Goal: Information Seeking & Learning: Learn about a topic

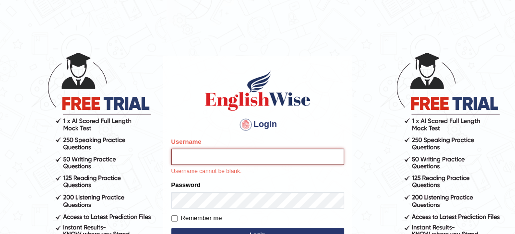
drag, startPoint x: 0, startPoint y: 0, endPoint x: 190, endPoint y: 158, distance: 247.3
click at [190, 158] on input "Username" at bounding box center [257, 157] width 173 height 16
type input "0434928803"
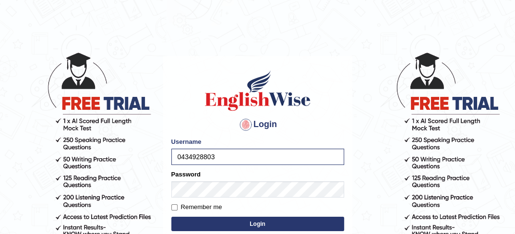
click at [236, 219] on button "Login" at bounding box center [257, 224] width 173 height 14
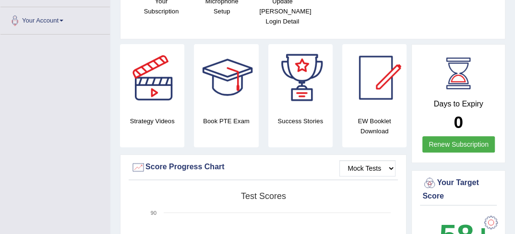
scroll to position [198, 0]
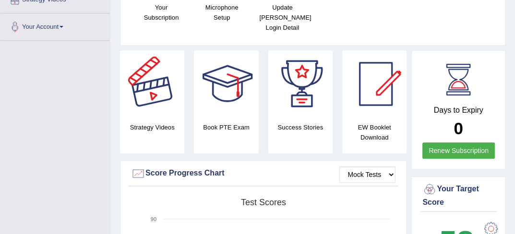
click at [152, 88] on div at bounding box center [153, 83] width 67 height 67
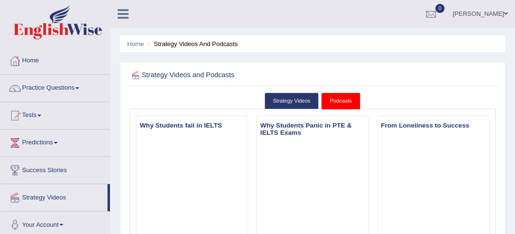
click at [271, 8] on ul "Priya Sharma Toggle navigation Username: 0434928803 Access Type: Online Subscri…" at bounding box center [373, 13] width 283 height 27
click at [74, 80] on link "Practice Questions" at bounding box center [54, 87] width 109 height 24
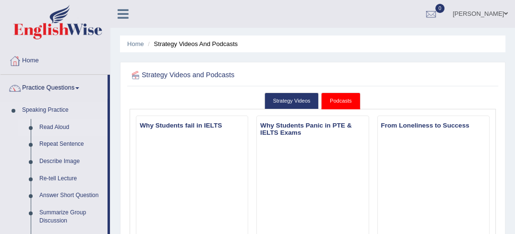
click at [59, 125] on link "Read Aloud" at bounding box center [71, 127] width 72 height 17
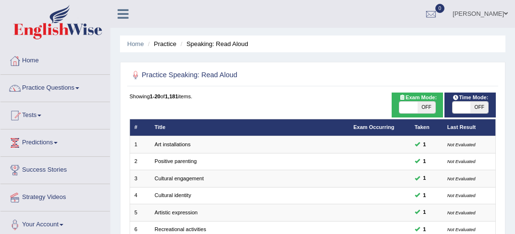
scroll to position [318, 0]
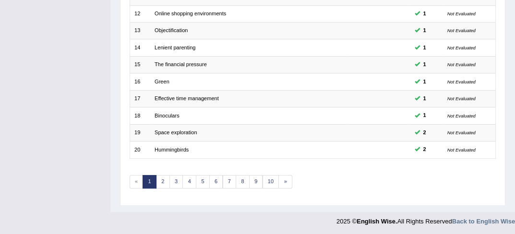
click at [174, 179] on link "3" at bounding box center [176, 181] width 14 height 13
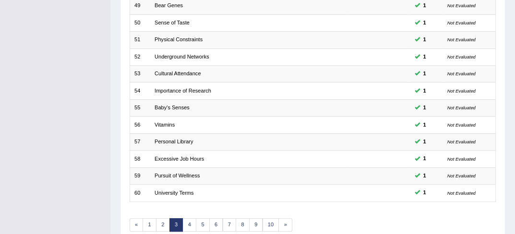
scroll to position [318, 0]
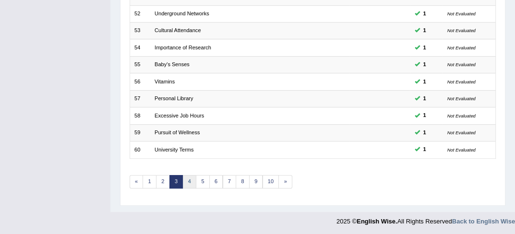
click at [191, 182] on link "4" at bounding box center [189, 181] width 14 height 13
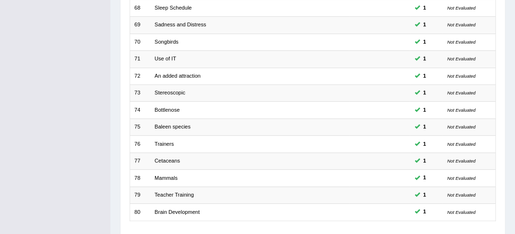
scroll to position [318, 0]
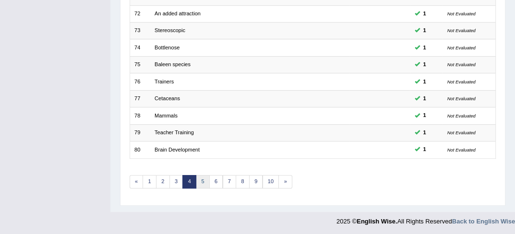
click at [197, 181] on link "5" at bounding box center [203, 181] width 14 height 13
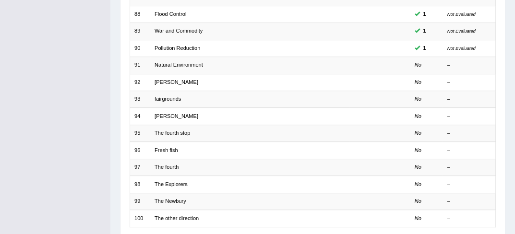
scroll to position [230, 0]
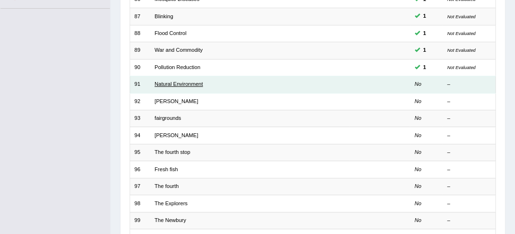
click at [186, 84] on link "Natural Environment" at bounding box center [178, 84] width 48 height 6
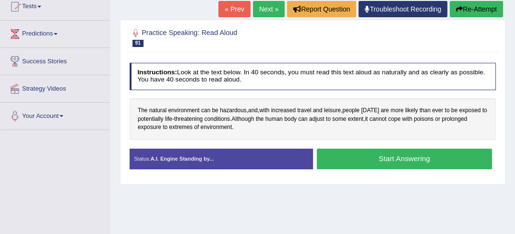
scroll to position [134, 0]
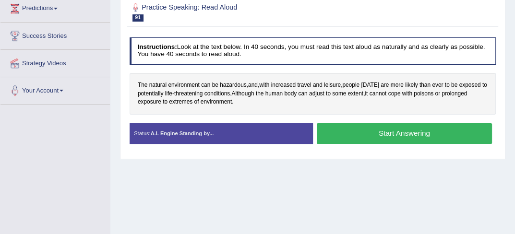
click at [365, 129] on button "Start Answering" at bounding box center [404, 133] width 175 height 21
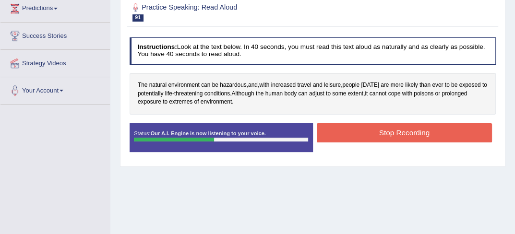
click at [349, 135] on button "Stop Recording" at bounding box center [404, 132] width 175 height 19
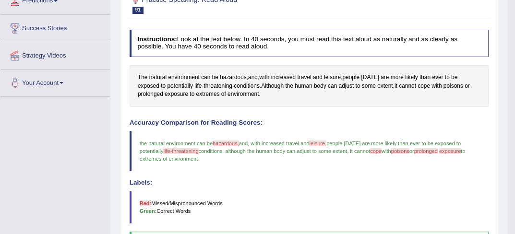
scroll to position [116, 0]
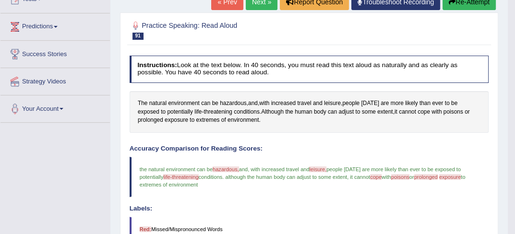
click at [264, 2] on link "Next »" at bounding box center [262, 2] width 32 height 16
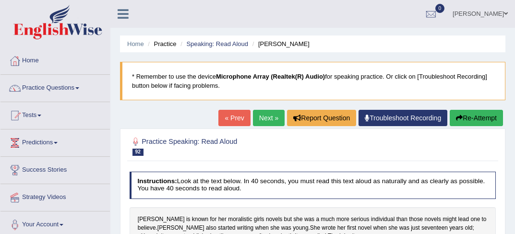
scroll to position [44, 0]
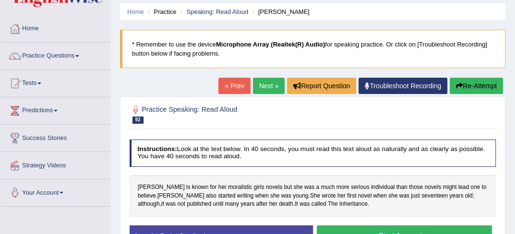
click at [514, 202] on html "Toggle navigation Home Practice Questions Speaking Practice Read Aloud Repeat S…" at bounding box center [257, 85] width 515 height 234
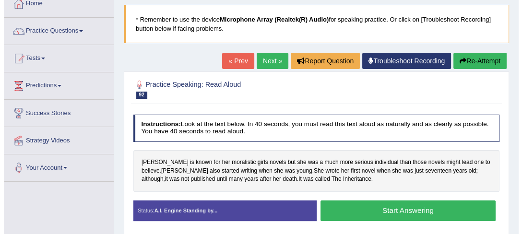
scroll to position [58, 0]
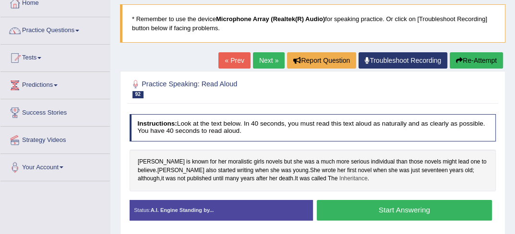
click at [339, 177] on span "Inheritance" at bounding box center [353, 179] width 28 height 9
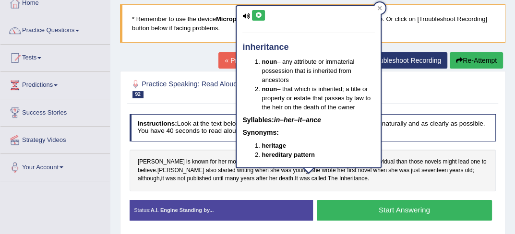
click at [260, 14] on icon at bounding box center [258, 15] width 7 height 6
click at [382, 5] on div at bounding box center [380, 8] width 12 height 12
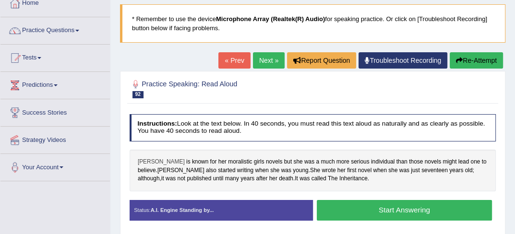
click at [146, 158] on span "Alcott" at bounding box center [161, 162] width 47 height 9
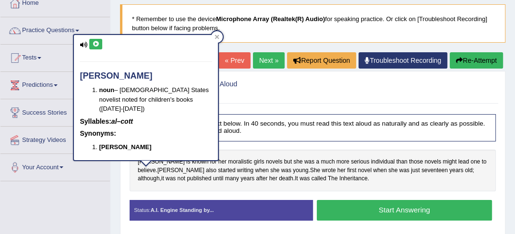
click at [96, 47] on button at bounding box center [95, 44] width 13 height 11
click at [214, 38] on icon at bounding box center [216, 37] width 5 height 5
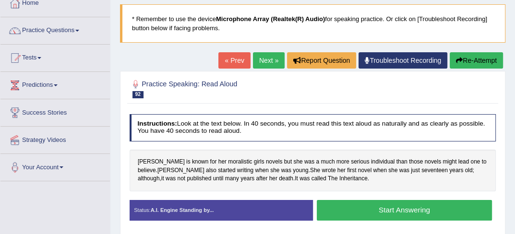
click at [353, 202] on button "Start Answering" at bounding box center [404, 210] width 175 height 21
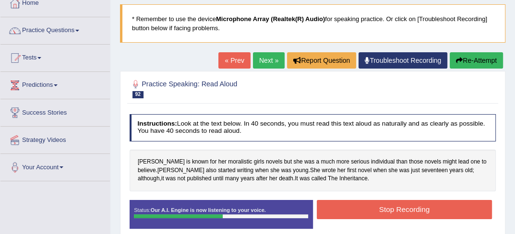
click at [353, 202] on button "Stop Recording" at bounding box center [404, 209] width 175 height 19
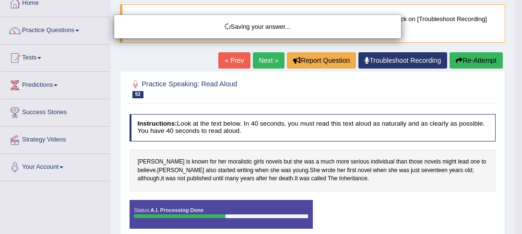
click at [514, 177] on body "Toggle navigation Home Practice Questions Speaking Practice Read Aloud Repeat S…" at bounding box center [261, 59] width 522 height 234
click at [514, 177] on html "Toggle navigation Home Practice Questions Speaking Practice Read Aloud Repeat S…" at bounding box center [261, 59] width 522 height 234
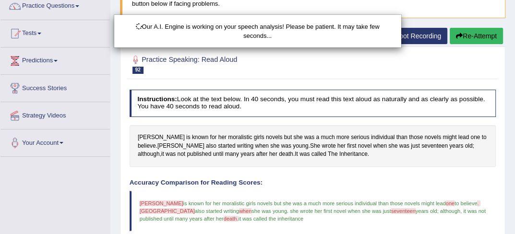
click at [514, 152] on html "Toggle navigation Home Practice Questions Speaking Practice Read Aloud Repeat S…" at bounding box center [257, 35] width 515 height 234
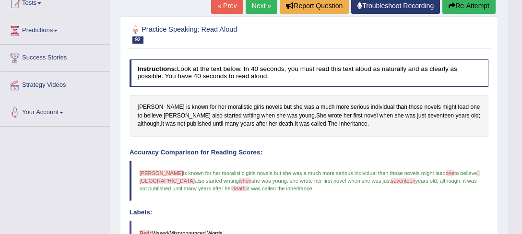
click at [514, 122] on body "Toggle navigation Home Practice Questions Speaking Practice Read Aloud Repeat S…" at bounding box center [261, 5] width 522 height 234
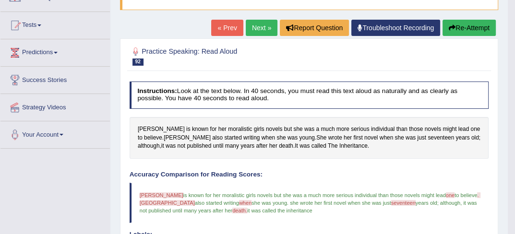
scroll to position [39, 0]
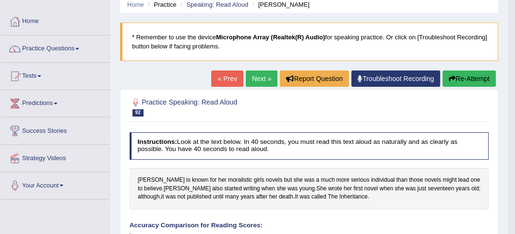
click at [261, 80] on link "Next »" at bounding box center [262, 79] width 32 height 16
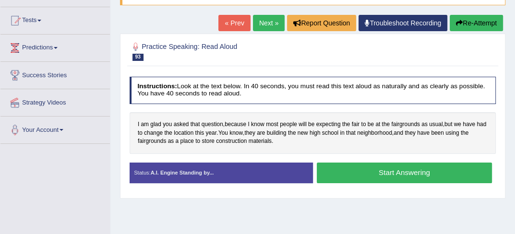
scroll to position [96, 0]
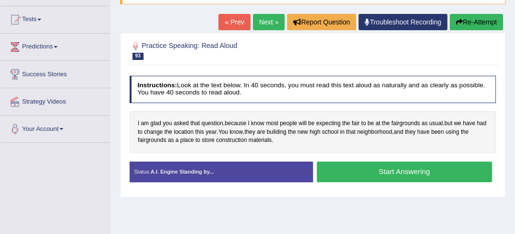
click at [403, 173] on button "Start Answering" at bounding box center [404, 172] width 175 height 21
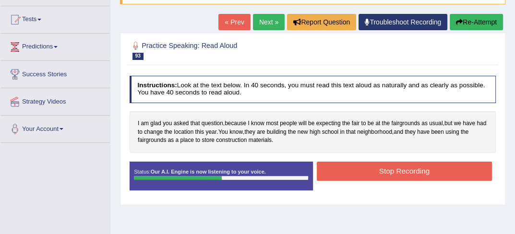
click at [403, 173] on button "Stop Recording" at bounding box center [404, 171] width 175 height 19
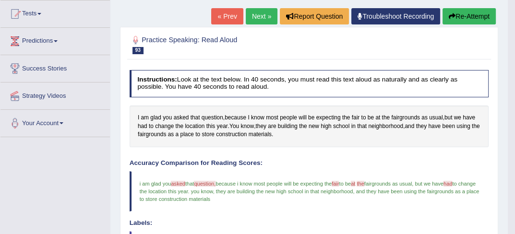
scroll to position [70, 0]
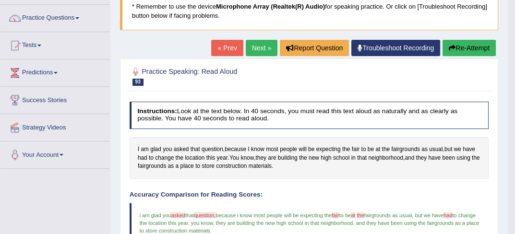
click at [263, 50] on link "Next »" at bounding box center [262, 48] width 32 height 16
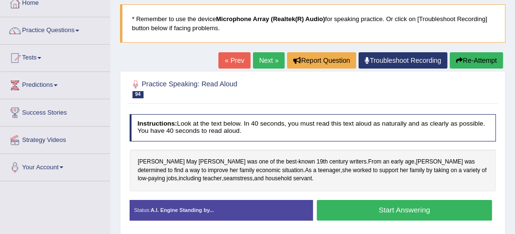
scroll to position [96, 0]
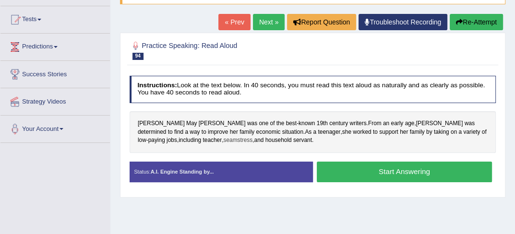
click at [223, 139] on span "seamstress" at bounding box center [237, 140] width 29 height 9
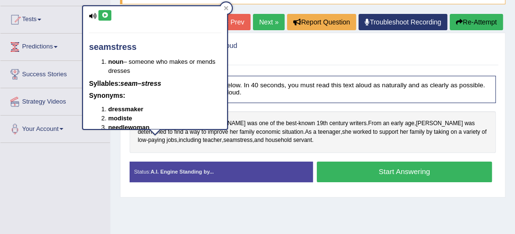
click at [104, 14] on icon at bounding box center [104, 15] width 7 height 6
click at [226, 7] on icon at bounding box center [226, 8] width 4 height 4
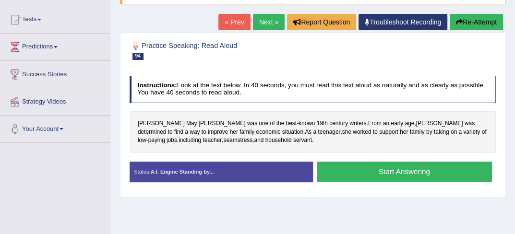
click at [394, 175] on button "Start Answering" at bounding box center [404, 172] width 175 height 21
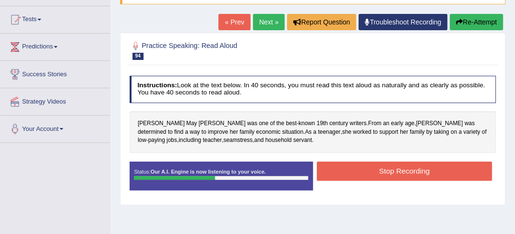
click at [394, 175] on button "Stop Recording" at bounding box center [404, 171] width 175 height 19
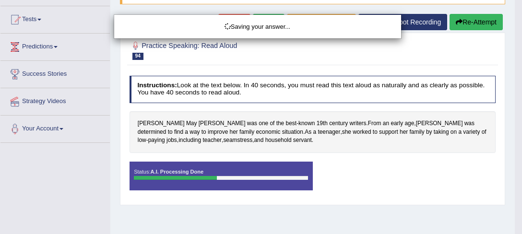
click at [514, 230] on div "Saving your answer..." at bounding box center [261, 117] width 522 height 234
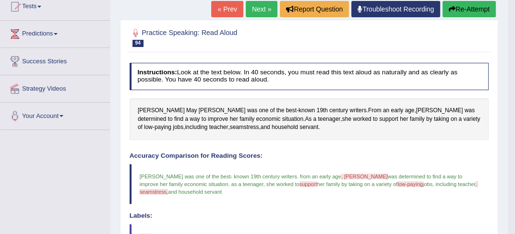
scroll to position [90, 0]
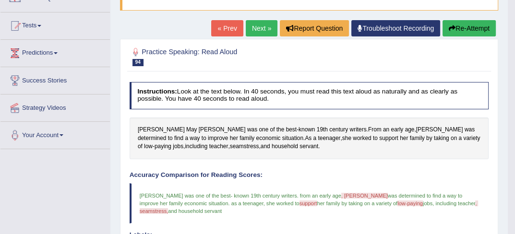
click at [265, 29] on link "Next »" at bounding box center [262, 28] width 32 height 16
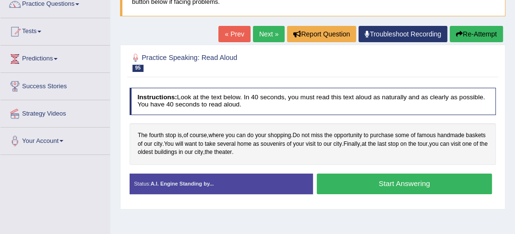
scroll to position [115, 0]
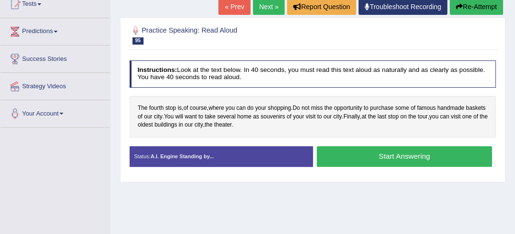
click at [514, 123] on html "Toggle navigation Home Practice Questions Speaking Practice Read Aloud Repeat S…" at bounding box center [257, 6] width 515 height 234
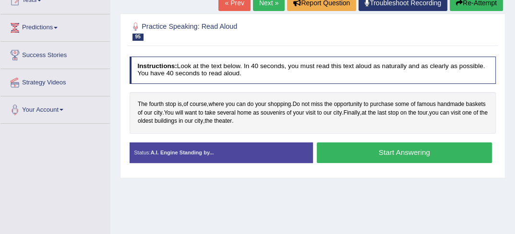
click at [366, 151] on button "Start Answering" at bounding box center [404, 152] width 175 height 21
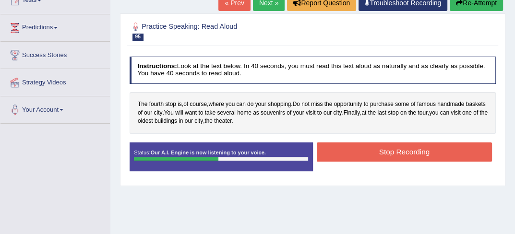
click at [366, 151] on button "Stop Recording" at bounding box center [404, 151] width 175 height 19
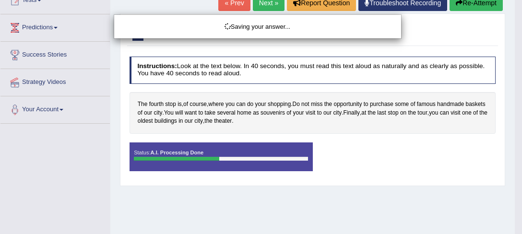
click at [514, 231] on div "Saving your answer..." at bounding box center [261, 117] width 522 height 234
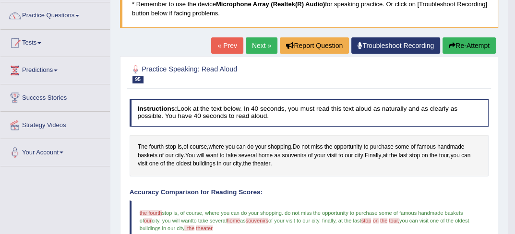
scroll to position [64, 0]
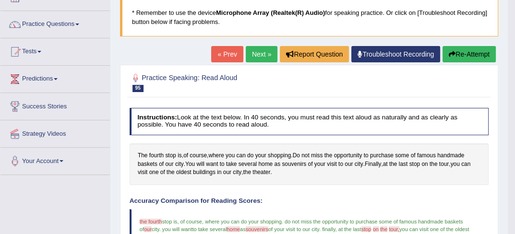
click at [258, 56] on link "Next »" at bounding box center [262, 54] width 32 height 16
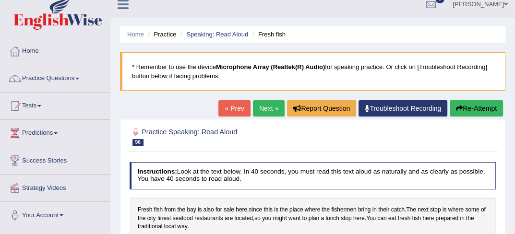
click at [514, 224] on html "Toggle navigation Home Practice Questions Speaking Practice Read Aloud Repeat S…" at bounding box center [257, 107] width 515 height 234
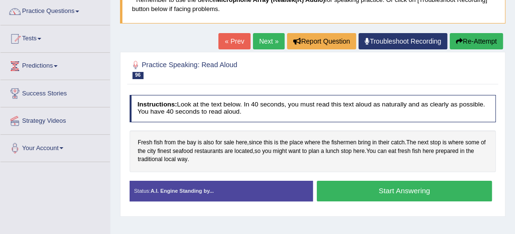
scroll to position [96, 0]
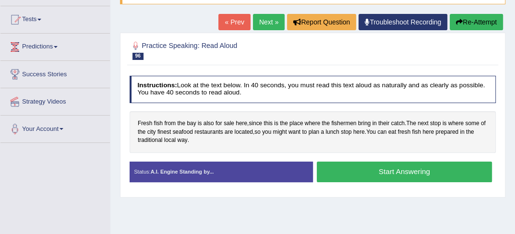
click at [417, 177] on button "Start Answering" at bounding box center [404, 172] width 175 height 21
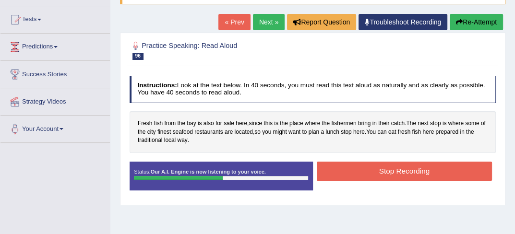
click at [417, 177] on button "Stop Recording" at bounding box center [404, 171] width 175 height 19
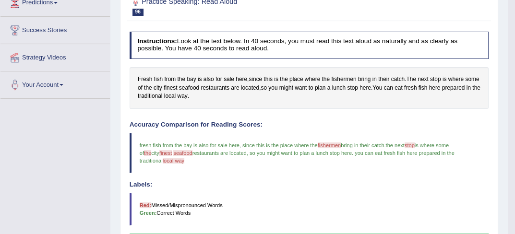
scroll to position [51, 0]
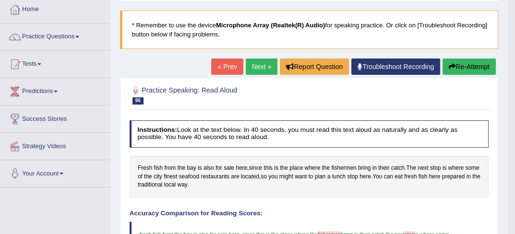
click at [268, 63] on link "Next »" at bounding box center [262, 67] width 32 height 16
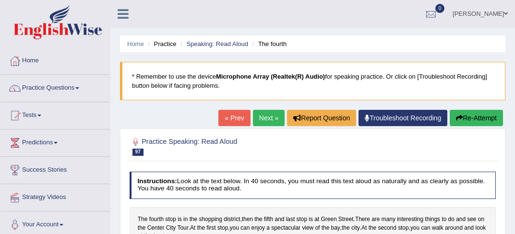
scroll to position [94, 0]
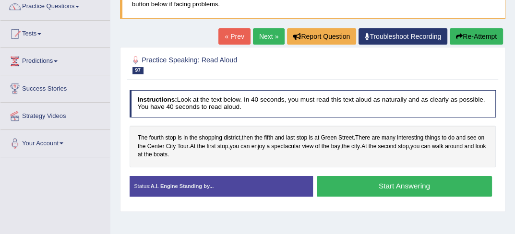
click at [514, 153] on html "Toggle navigation Home Practice Questions Speaking Practice Read Aloud Repeat S…" at bounding box center [257, 35] width 515 height 234
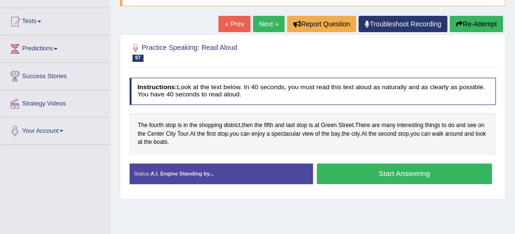
scroll to position [108, 0]
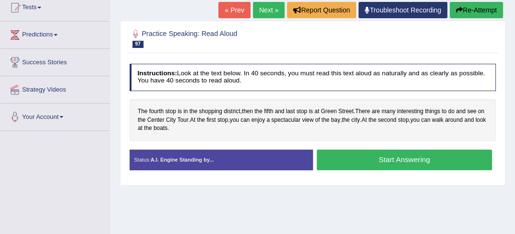
click at [441, 161] on button "Start Answering" at bounding box center [404, 160] width 175 height 21
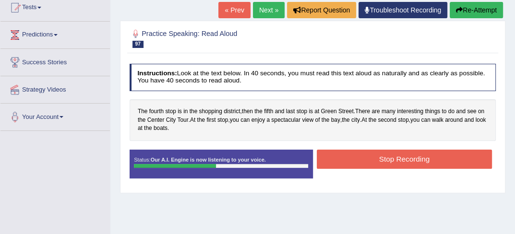
click at [441, 161] on button "Stop Recording" at bounding box center [404, 159] width 175 height 19
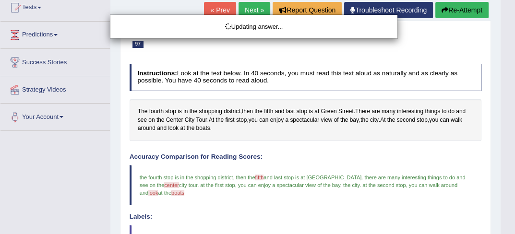
click at [514, 126] on html "Toggle navigation Home Practice Questions Speaking Practice Read Aloud Repeat S…" at bounding box center [257, 9] width 515 height 234
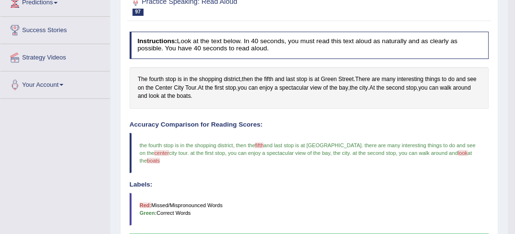
scroll to position [102, 0]
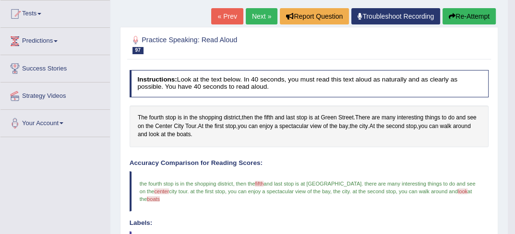
click at [266, 12] on link "Next »" at bounding box center [262, 16] width 32 height 16
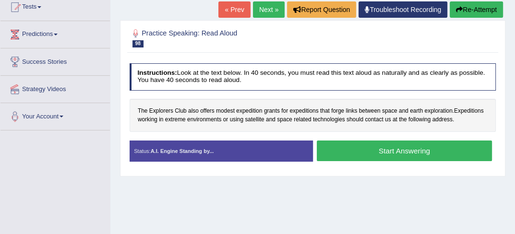
scroll to position [147, 0]
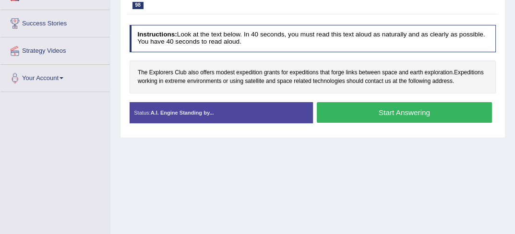
click at [363, 212] on div "Home Practice Speaking: Read Aloud The Explorers * Remember to use the device M…" at bounding box center [312, 93] width 404 height 480
click at [251, 67] on div "The Explorers Club also offers modest expedition grants for expeditions that fo…" at bounding box center [312, 76] width 366 height 33
click at [251, 73] on span "expedition" at bounding box center [249, 73] width 26 height 9
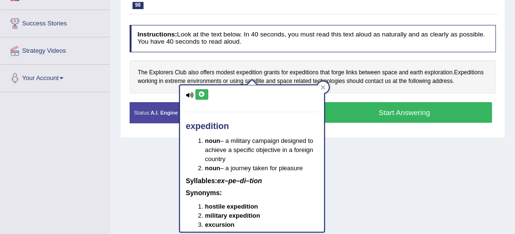
click at [199, 95] on icon at bounding box center [201, 95] width 7 height 6
click at [323, 88] on icon at bounding box center [323, 87] width 4 height 4
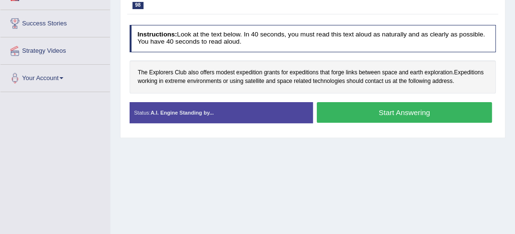
click at [408, 108] on button "Start Answering" at bounding box center [404, 112] width 175 height 21
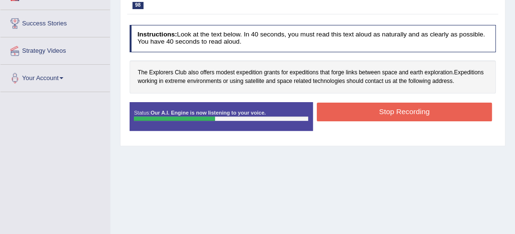
click at [408, 108] on button "Stop Recording" at bounding box center [404, 112] width 175 height 19
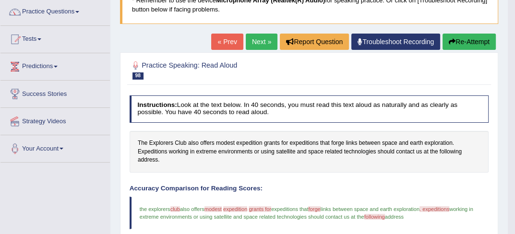
scroll to position [70, 0]
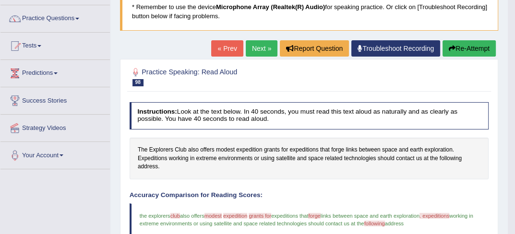
click at [261, 53] on link "Next »" at bounding box center [262, 48] width 32 height 16
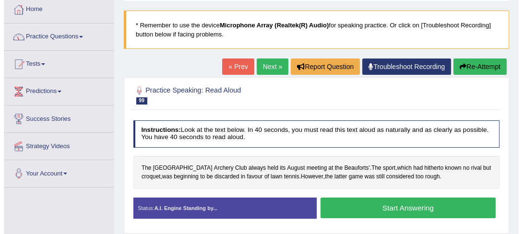
scroll to position [58, 0]
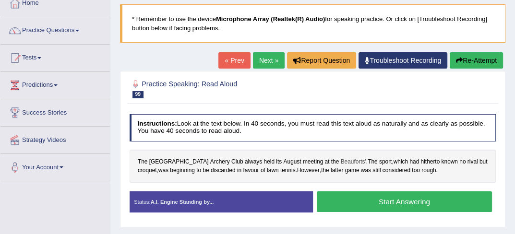
click at [341, 160] on span "Beauforts'" at bounding box center [353, 162] width 25 height 9
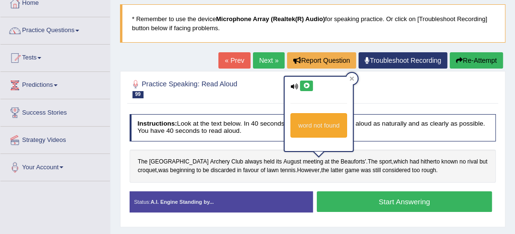
click at [308, 84] on icon at bounding box center [306, 86] width 7 height 6
click at [305, 84] on icon at bounding box center [306, 86] width 7 height 6
click at [349, 77] on icon at bounding box center [351, 78] width 5 height 5
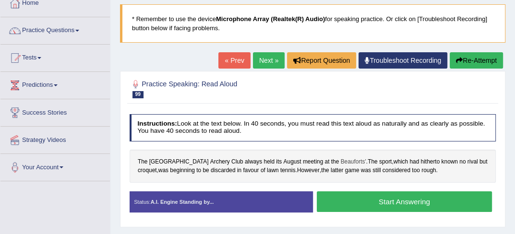
click at [341, 164] on span "Beauforts'" at bounding box center [353, 162] width 25 height 9
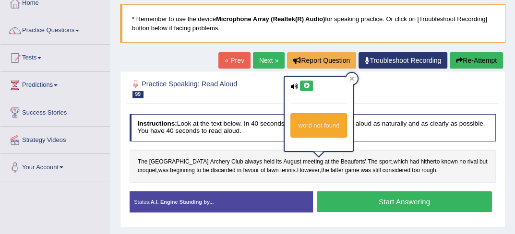
click at [307, 88] on icon at bounding box center [306, 86] width 7 height 6
click at [354, 78] on div at bounding box center [352, 79] width 12 height 12
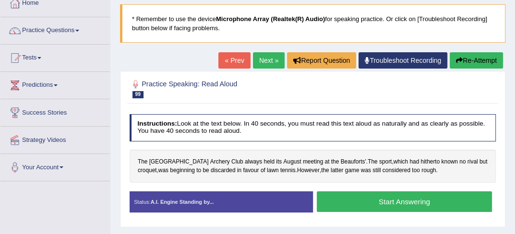
click at [362, 201] on button "Start Answering" at bounding box center [404, 201] width 175 height 21
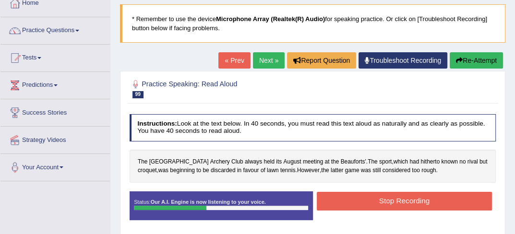
click at [362, 201] on button "Stop Recording" at bounding box center [404, 201] width 175 height 19
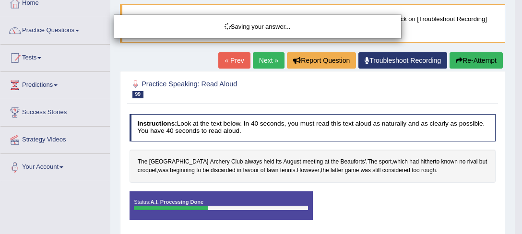
click at [514, 233] on div "Saving your answer..." at bounding box center [261, 117] width 522 height 234
click at [514, 231] on div "Saving your answer..." at bounding box center [261, 117] width 522 height 234
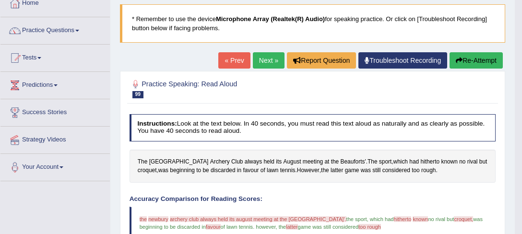
click at [514, 177] on html "Toggle navigation Home Practice Questions Speaking Practice Read Aloud Repeat S…" at bounding box center [261, 59] width 522 height 234
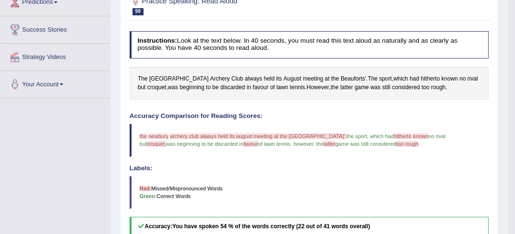
scroll to position [95, 0]
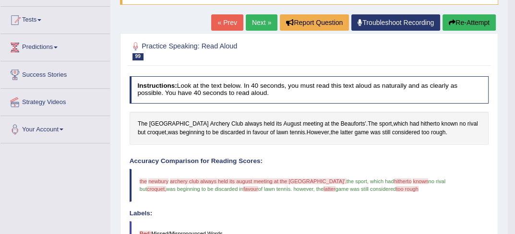
click at [264, 20] on link "Next »" at bounding box center [262, 22] width 32 height 16
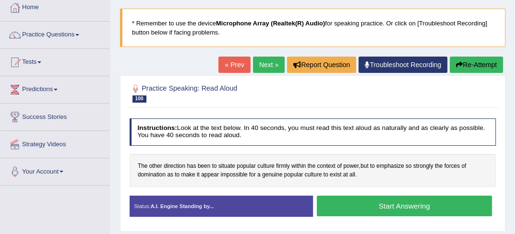
click at [514, 181] on html "Toggle navigation Home Practice Questions Speaking Practice Read Aloud Repeat S…" at bounding box center [257, 64] width 515 height 234
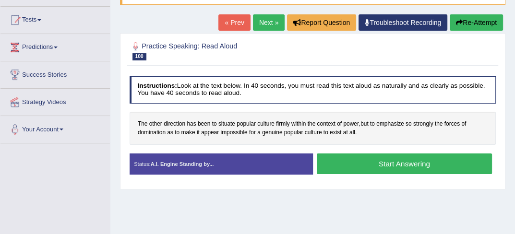
scroll to position [96, 0]
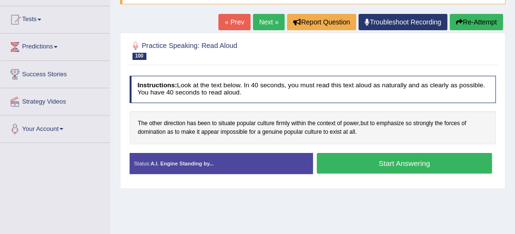
click at [356, 164] on button "Start Answering" at bounding box center [404, 163] width 175 height 21
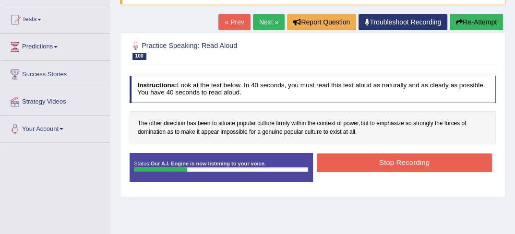
click at [356, 164] on button "Stop Recording" at bounding box center [404, 162] width 175 height 19
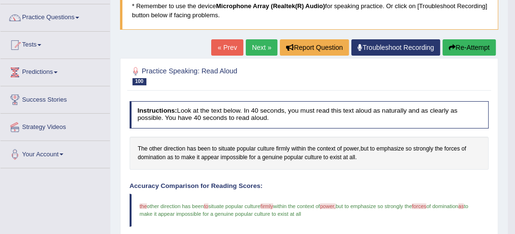
scroll to position [0, 0]
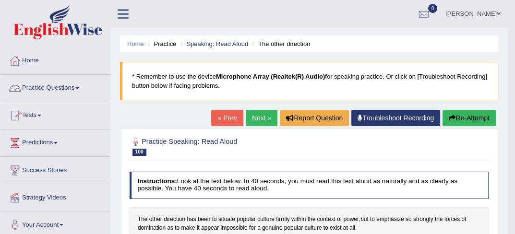
click at [48, 83] on link "Practice Questions" at bounding box center [54, 87] width 109 height 24
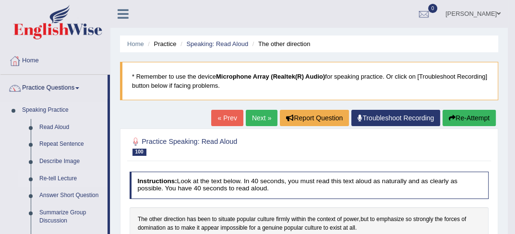
click at [71, 180] on link "Re-tell Lecture" at bounding box center [71, 178] width 72 height 17
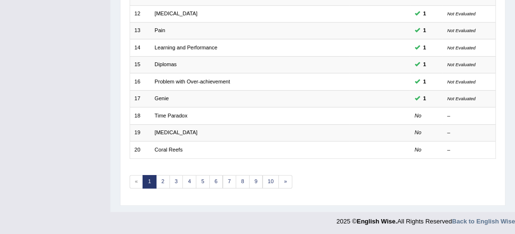
scroll to position [318, 0]
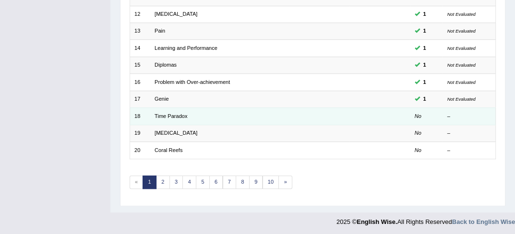
click at [148, 115] on td "18" at bounding box center [139, 116] width 21 height 17
click at [423, 116] on td "No" at bounding box center [426, 116] width 33 height 17
click at [169, 115] on link "Time Paradox" at bounding box center [170, 116] width 33 height 6
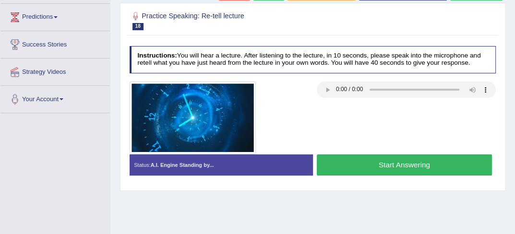
scroll to position [134, 0]
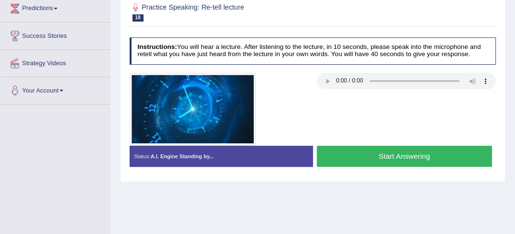
click at [365, 155] on button "Start Answering" at bounding box center [404, 156] width 175 height 21
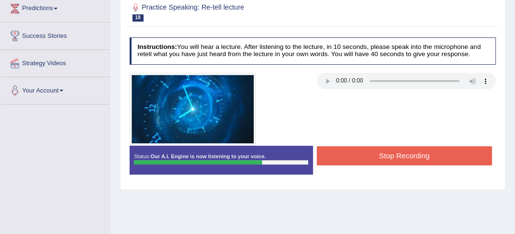
click at [365, 155] on button "Stop Recording" at bounding box center [404, 155] width 175 height 19
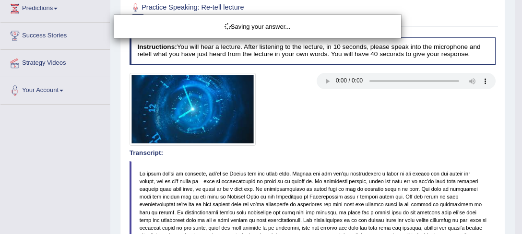
click at [514, 228] on div "Saving your answer..." at bounding box center [261, 117] width 522 height 234
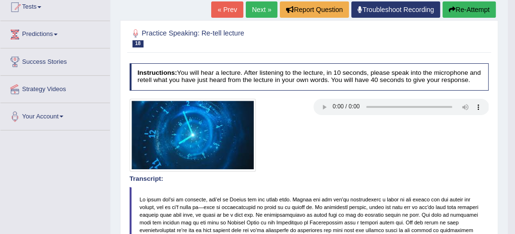
scroll to position [77, 0]
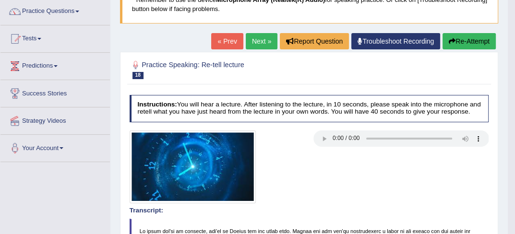
click at [260, 40] on link "Next »" at bounding box center [262, 41] width 32 height 16
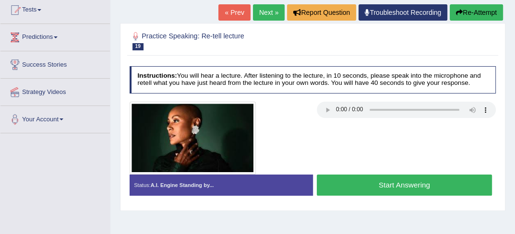
scroll to position [115, 0]
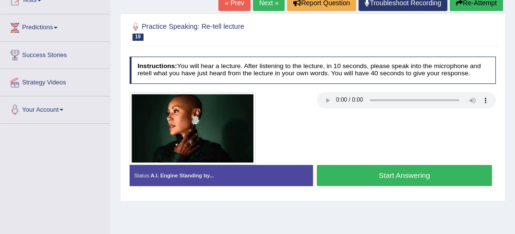
click at [403, 185] on button "Start Answering" at bounding box center [404, 175] width 175 height 21
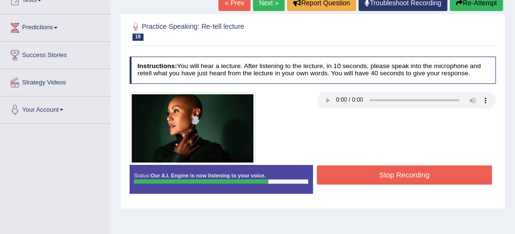
click at [403, 177] on button "Stop Recording" at bounding box center [404, 174] width 175 height 19
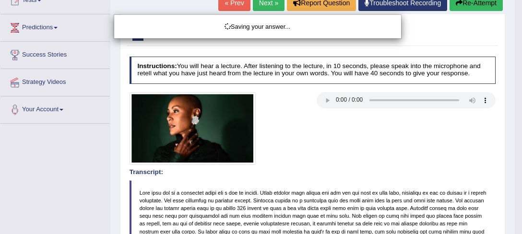
click at [514, 231] on div "Saving your answer..." at bounding box center [261, 117] width 522 height 234
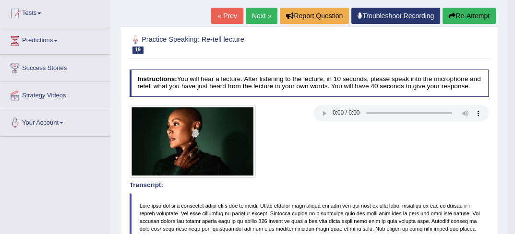
scroll to position [63, 0]
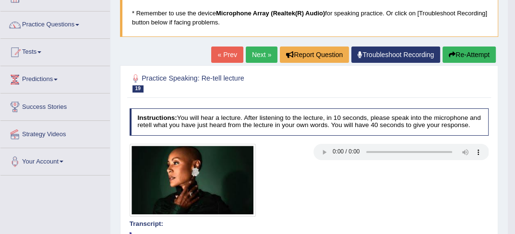
click at [257, 59] on link "Next »" at bounding box center [262, 55] width 32 height 16
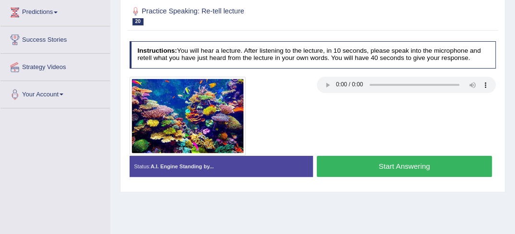
scroll to position [153, 0]
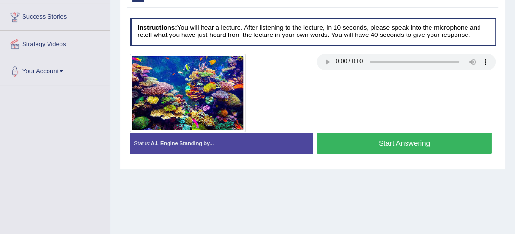
click at [336, 141] on button "Start Answering" at bounding box center [404, 143] width 175 height 21
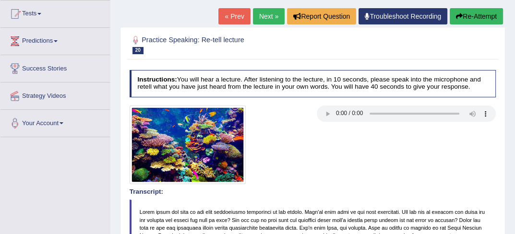
scroll to position [95, 0]
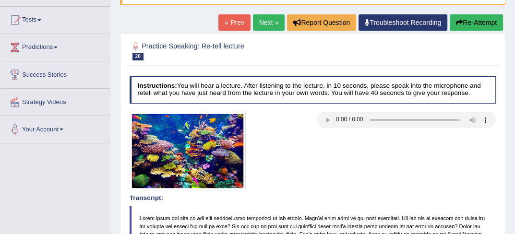
click at [229, 21] on link "« Prev" at bounding box center [234, 22] width 32 height 16
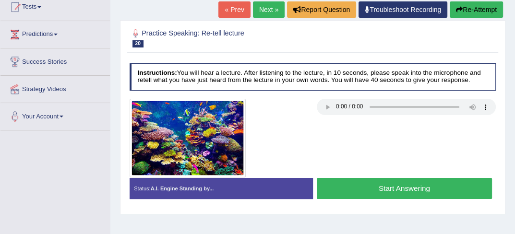
click at [437, 192] on button "Start Answering" at bounding box center [404, 188] width 175 height 21
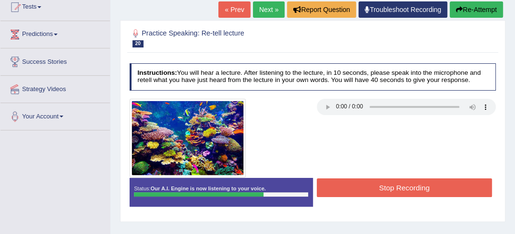
click at [437, 192] on button "Stop Recording" at bounding box center [404, 187] width 175 height 19
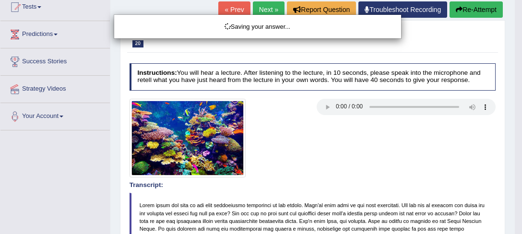
click at [514, 233] on div "Saving your answer..." at bounding box center [261, 117] width 522 height 234
click at [514, 230] on div "Saving your answer..." at bounding box center [261, 117] width 522 height 234
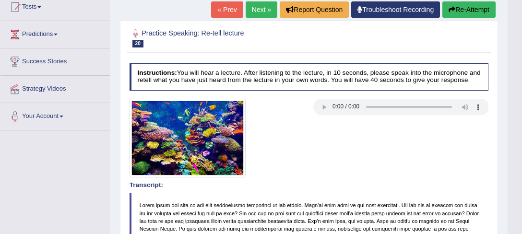
click at [514, 126] on body "Toggle navigation Home Practice Questions Speaking Practice Read Aloud Repeat S…" at bounding box center [261, 9] width 522 height 234
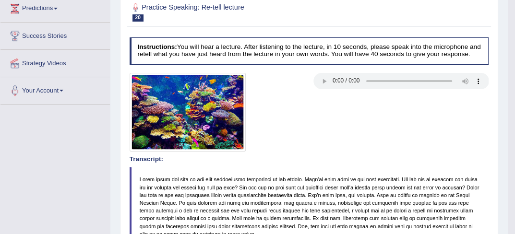
scroll to position [89, 0]
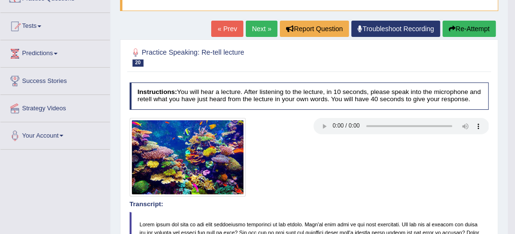
click at [260, 21] on link "Next »" at bounding box center [262, 29] width 32 height 16
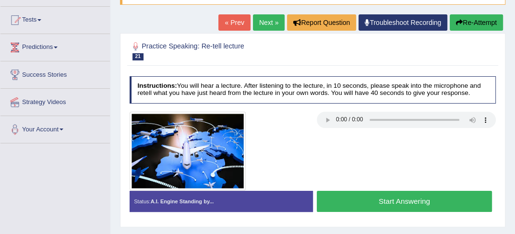
scroll to position [96, 0]
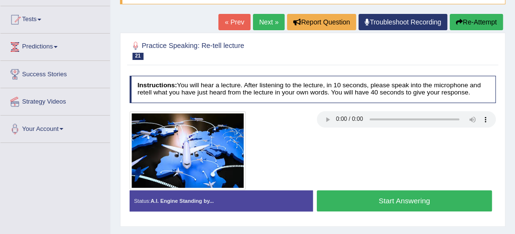
click at [440, 199] on button "Start Answering" at bounding box center [404, 200] width 175 height 21
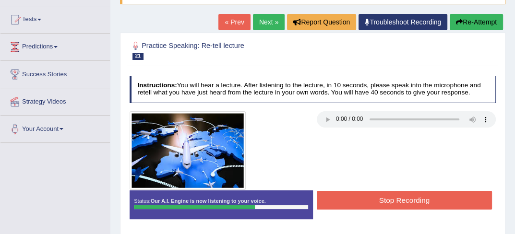
click at [440, 199] on button "Stop Recording" at bounding box center [404, 200] width 175 height 19
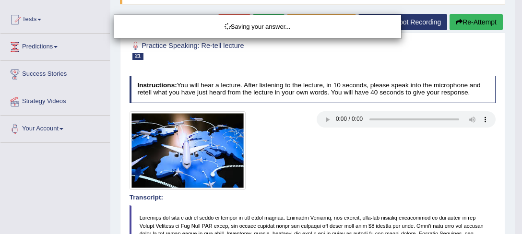
click at [514, 230] on div "Saving your answer..." at bounding box center [261, 117] width 522 height 234
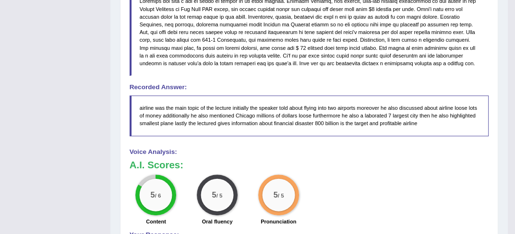
scroll to position [345, 0]
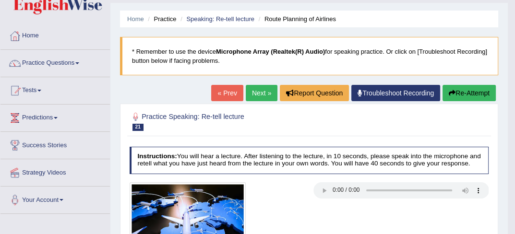
scroll to position [0, 0]
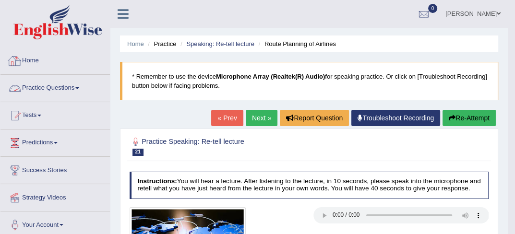
click at [75, 85] on link "Practice Questions" at bounding box center [54, 87] width 109 height 24
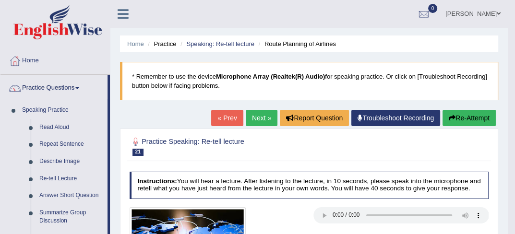
click at [258, 115] on link "Next »" at bounding box center [262, 118] width 32 height 16
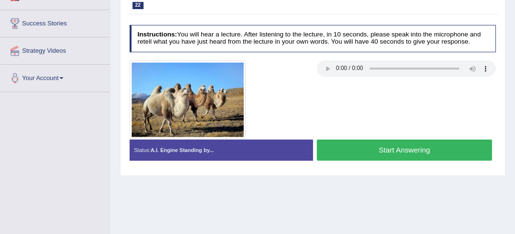
click at [370, 153] on button "Start Answering" at bounding box center [404, 150] width 175 height 21
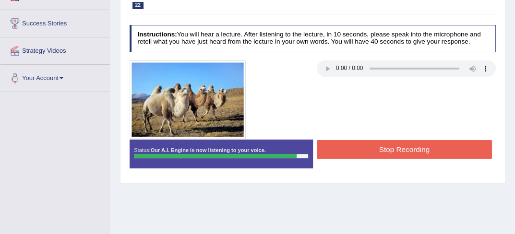
click at [370, 153] on button "Stop Recording" at bounding box center [404, 149] width 175 height 19
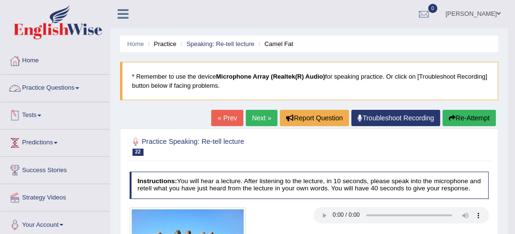
click at [82, 92] on link "Practice Questions" at bounding box center [54, 87] width 109 height 24
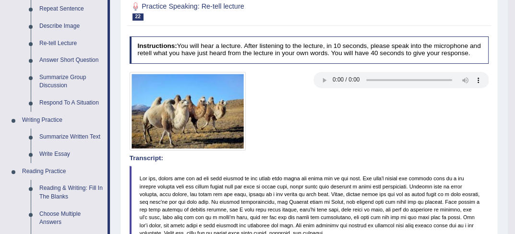
scroll to position [153, 0]
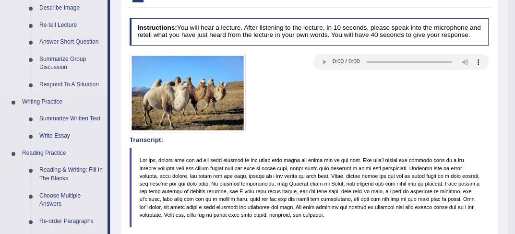
click at [69, 85] on link "Respond To A Situation" at bounding box center [71, 84] width 72 height 17
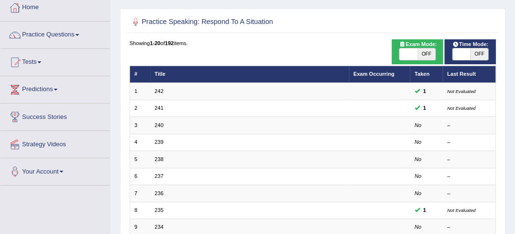
scroll to position [58, 0]
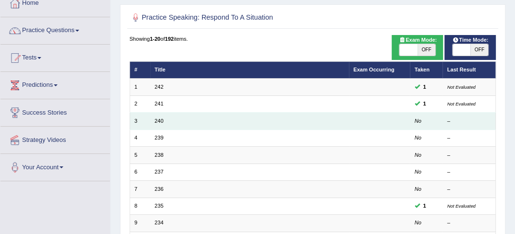
click at [171, 118] on td "240" at bounding box center [249, 121] width 199 height 17
click at [158, 118] on link "240" at bounding box center [158, 121] width 9 height 6
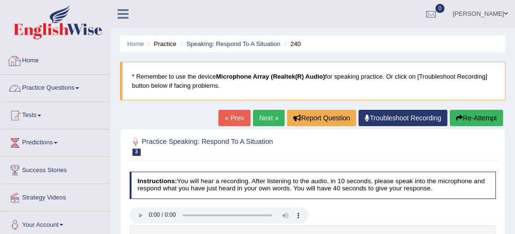
click at [61, 81] on link "Practice Questions" at bounding box center [54, 87] width 109 height 24
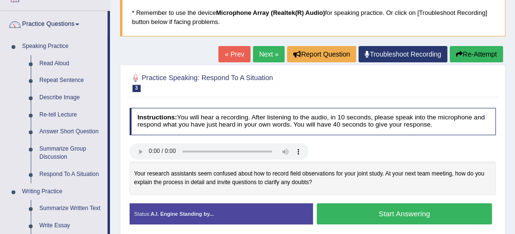
scroll to position [141, 0]
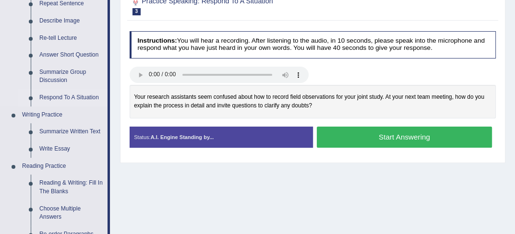
click at [51, 94] on link "Respond To A Situation" at bounding box center [71, 97] width 72 height 17
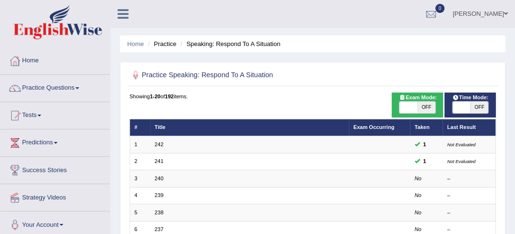
click at [485, 110] on span "OFF" at bounding box center [479, 108] width 18 height 12
checkbox input "true"
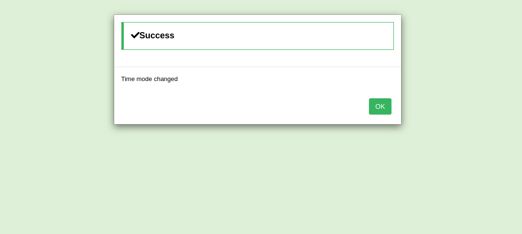
click at [383, 113] on button "OK" at bounding box center [380, 106] width 22 height 16
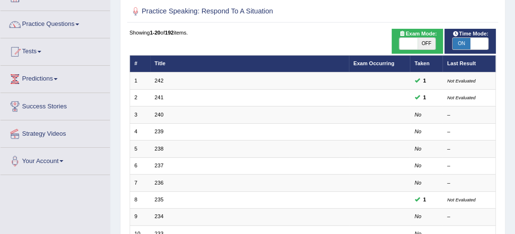
scroll to position [90, 0]
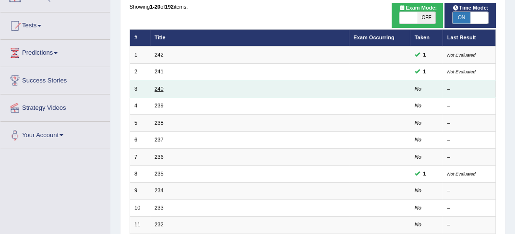
click at [158, 91] on link "240" at bounding box center [158, 89] width 9 height 6
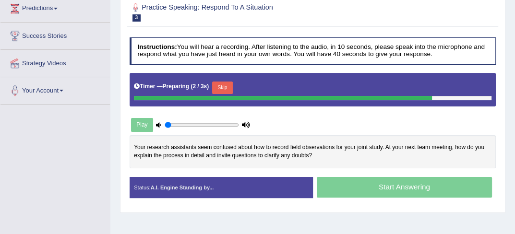
scroll to position [147, 0]
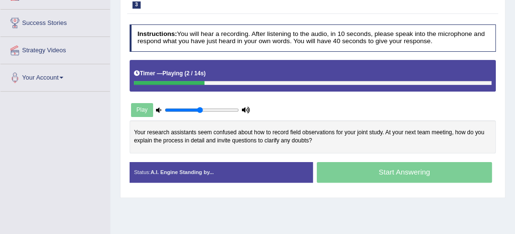
type input "0.5"
click at [198, 107] on input "range" at bounding box center [202, 110] width 74 height 7
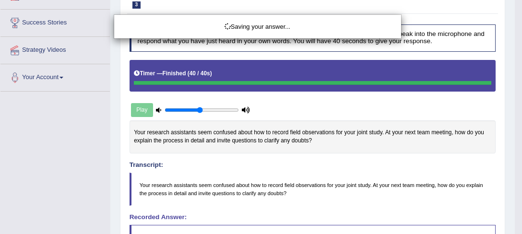
click at [514, 230] on div "Saving your answer..." at bounding box center [261, 117] width 522 height 234
click at [514, 232] on div "Saving your answer..." at bounding box center [261, 117] width 522 height 234
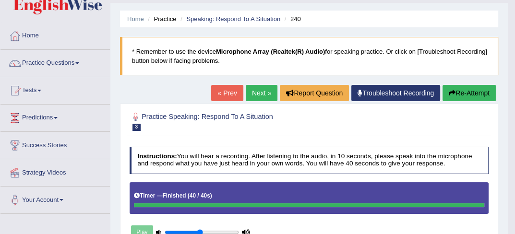
scroll to position [19, 0]
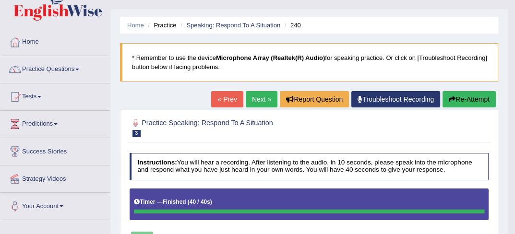
click at [249, 102] on link "Next »" at bounding box center [262, 99] width 32 height 16
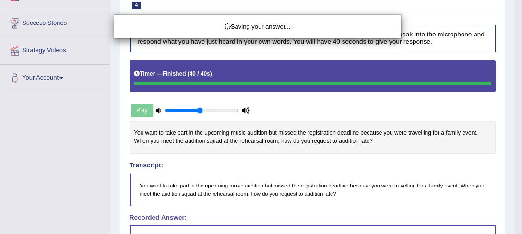
click at [514, 233] on div "Saving your answer..." at bounding box center [261, 117] width 522 height 234
click at [514, 231] on div "Saving your answer..." at bounding box center [261, 117] width 522 height 234
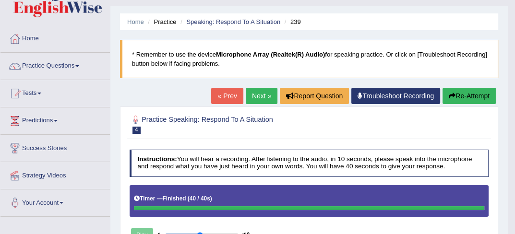
scroll to position [10, 0]
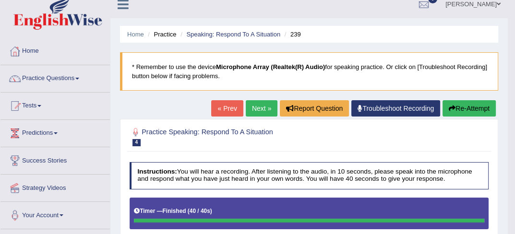
click at [268, 109] on link "Next »" at bounding box center [262, 108] width 32 height 16
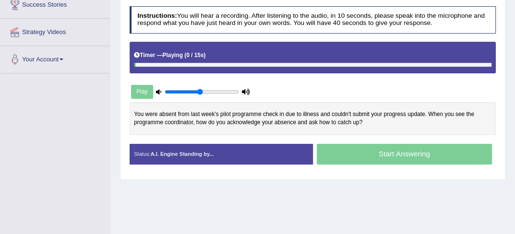
scroll to position [166, 0]
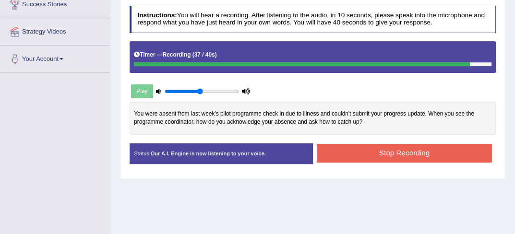
click at [381, 156] on button "Stop Recording" at bounding box center [404, 153] width 175 height 19
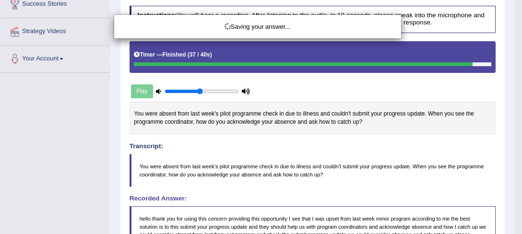
click at [514, 233] on div "Saving your answer..." at bounding box center [261, 117] width 522 height 234
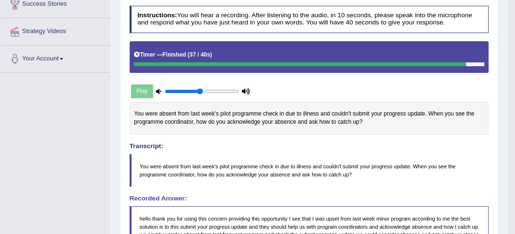
drag, startPoint x: 519, startPoint y: 228, endPoint x: 518, endPoint y: 233, distance: 4.9
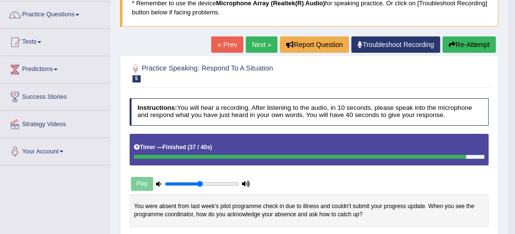
scroll to position [35, 0]
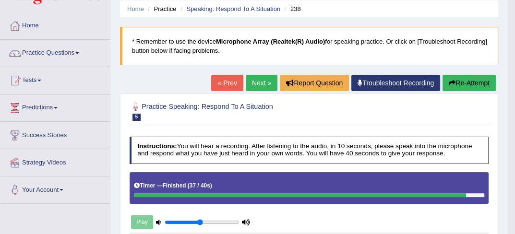
click at [266, 85] on link "Next »" at bounding box center [262, 83] width 32 height 16
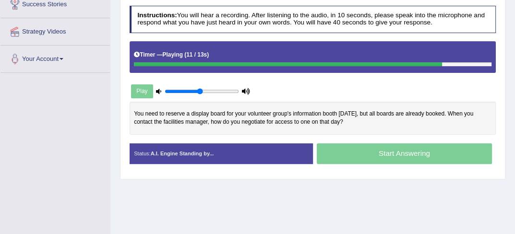
scroll to position [166, 0]
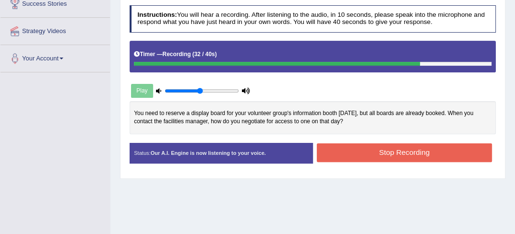
click at [385, 150] on button "Stop Recording" at bounding box center [404, 152] width 175 height 19
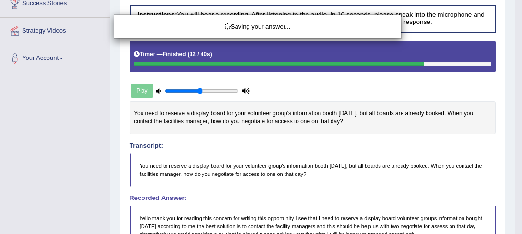
click at [514, 232] on div "Saving your answer..." at bounding box center [261, 117] width 522 height 234
click at [514, 231] on div "Saving your answer..." at bounding box center [261, 117] width 522 height 234
click at [514, 228] on div "Saving your answer..." at bounding box center [261, 117] width 522 height 234
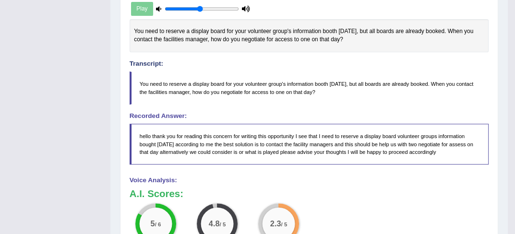
scroll to position [306, 0]
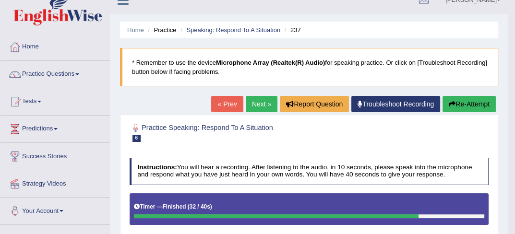
scroll to position [0, 0]
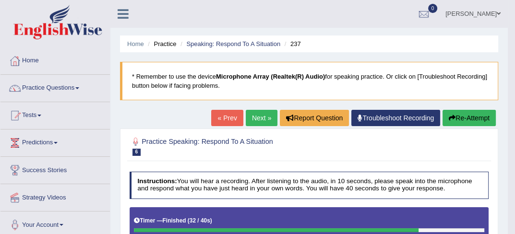
click at [261, 121] on link "Next »" at bounding box center [262, 118] width 32 height 16
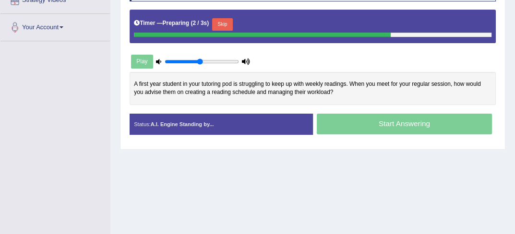
scroll to position [211, 0]
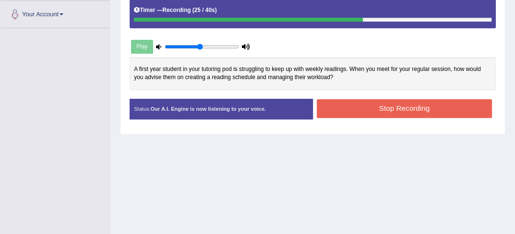
click at [353, 102] on button "Stop Recording" at bounding box center [404, 108] width 175 height 19
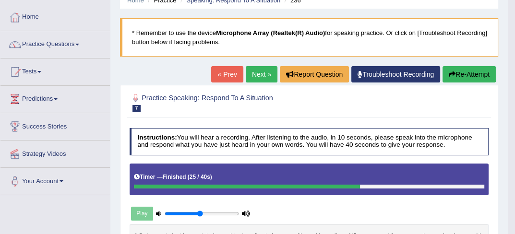
scroll to position [18, 0]
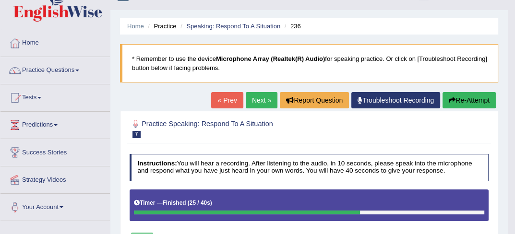
click at [261, 100] on link "Next »" at bounding box center [262, 100] width 32 height 16
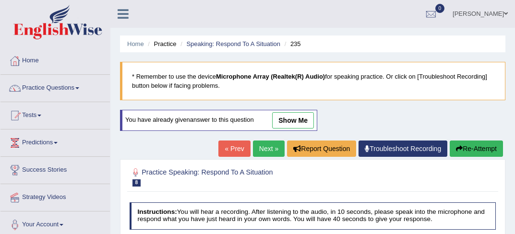
click at [514, 229] on html "Toggle navigation Home Practice Questions Speaking Practice Read Aloud Repeat S…" at bounding box center [257, 117] width 515 height 234
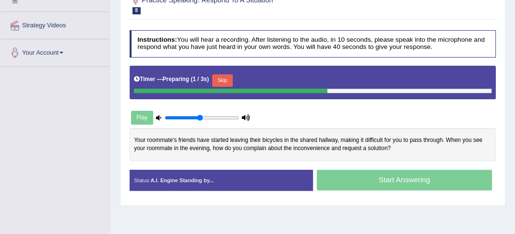
scroll to position [172, 0]
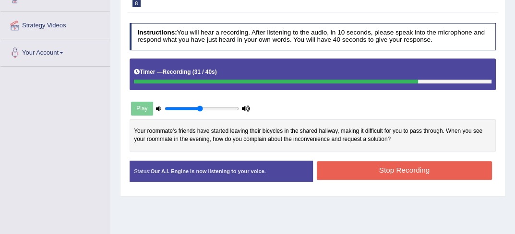
click at [417, 179] on div "Stop Recording" at bounding box center [404, 171] width 183 height 21
click at [416, 177] on button "Stop Recording" at bounding box center [404, 170] width 175 height 19
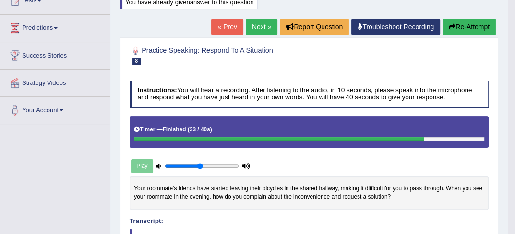
scroll to position [102, 0]
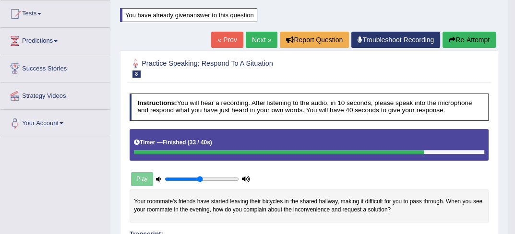
click at [262, 39] on link "Next »" at bounding box center [262, 40] width 32 height 16
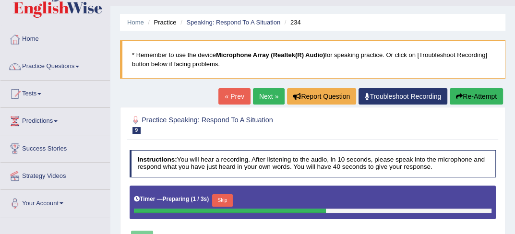
click at [514, 212] on html "Toggle navigation Home Practice Questions Speaking Practice Read Aloud Repeat S…" at bounding box center [257, 95] width 515 height 234
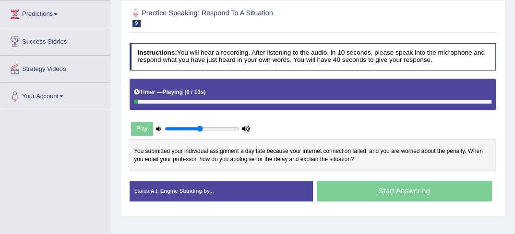
scroll to position [134, 0]
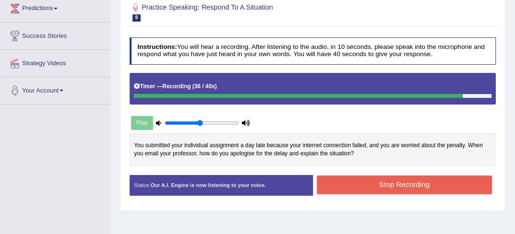
click at [420, 187] on button "Stop Recording" at bounding box center [404, 185] width 175 height 19
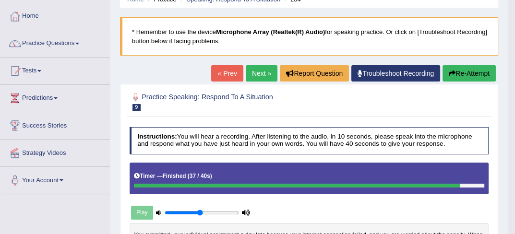
scroll to position [0, 0]
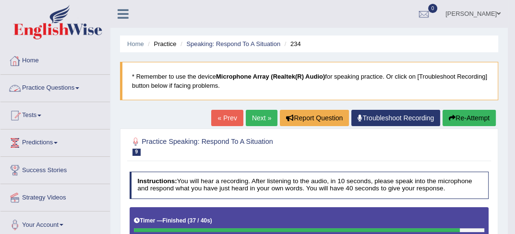
click at [59, 87] on link "Practice Questions" at bounding box center [54, 87] width 109 height 24
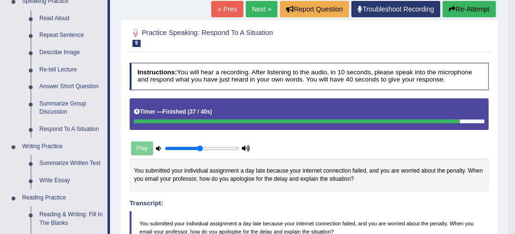
scroll to position [128, 0]
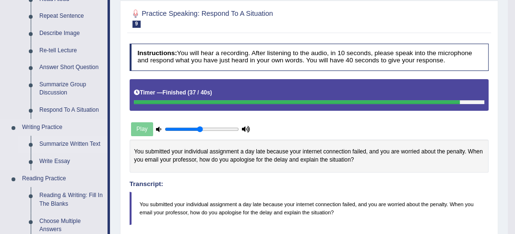
click at [67, 143] on link "Summarize Written Text" at bounding box center [71, 144] width 72 height 17
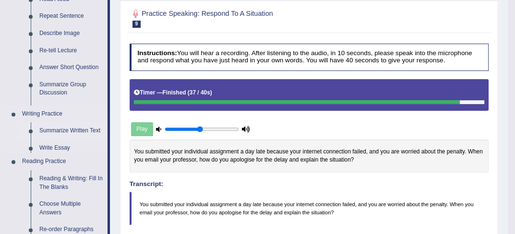
click at [67, 143] on ul "Speaking Practice Read Aloud Repeat Sentence Describe Image Re-tell Lecture Ans…" at bounding box center [53, 203] width 107 height 458
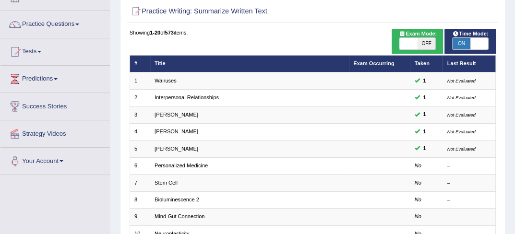
scroll to position [96, 0]
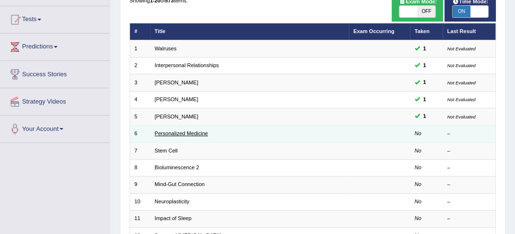
click at [167, 132] on link "Personalized Medicine" at bounding box center [180, 133] width 53 height 6
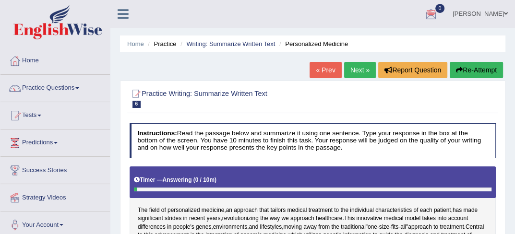
click at [358, 9] on ul "[PERSON_NAME] Toggle navigation Username: 0434928803 Access Type: Online Subscr…" at bounding box center [373, 13] width 283 height 27
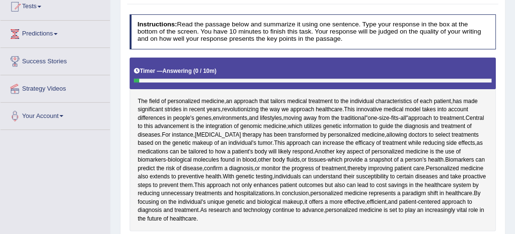
scroll to position [153, 0]
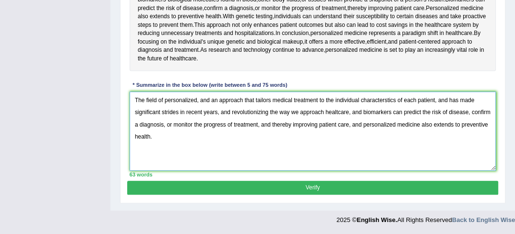
scroll to position [270, 0]
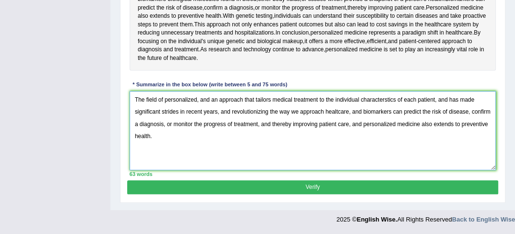
type textarea "The field of personalized, and an approach that tailors medical treatment to th…"
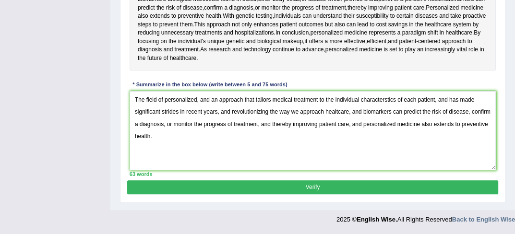
click at [310, 187] on button "Verify" at bounding box center [312, 187] width 370 height 14
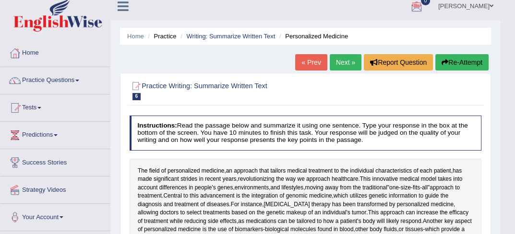
scroll to position [0, 0]
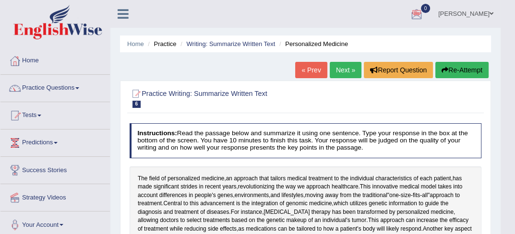
click at [348, 71] on link "Next »" at bounding box center [346, 70] width 32 height 16
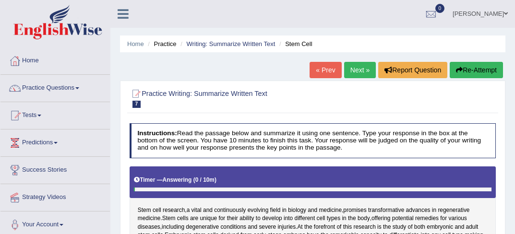
scroll to position [153, 0]
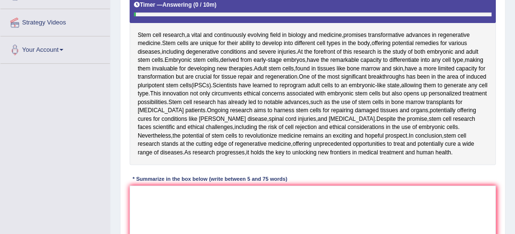
scroll to position [191, 0]
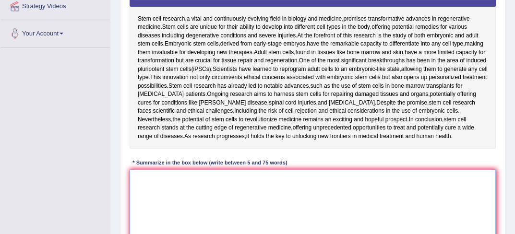
click at [153, 183] on textarea at bounding box center [312, 208] width 366 height 79
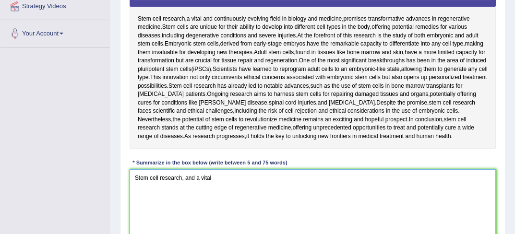
click at [198, 177] on textarea "Stem cell research, and a vital" at bounding box center [312, 208] width 366 height 79
click at [203, 176] on textarea "Stem cell research, a vital" at bounding box center [312, 208] width 366 height 79
click at [303, 177] on textarea "Stem cell research, a vital and continuously evolving field in technology" at bounding box center [312, 208] width 366 height 79
click at [315, 178] on textarea "Stem cell research, a vital and continuously evolving field in biology" at bounding box center [312, 208] width 366 height 79
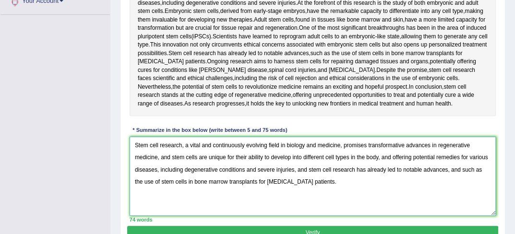
scroll to position [232, 0]
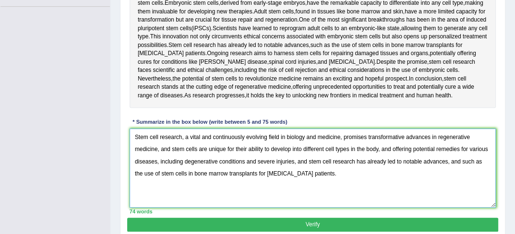
type textarea "Stem cell research, a vital and continuously evolving field in biology and medi…"
click at [290, 231] on button "Verify" at bounding box center [312, 225] width 370 height 14
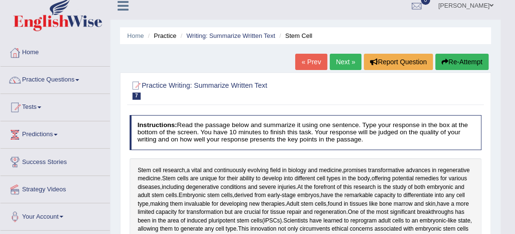
scroll to position [2, 0]
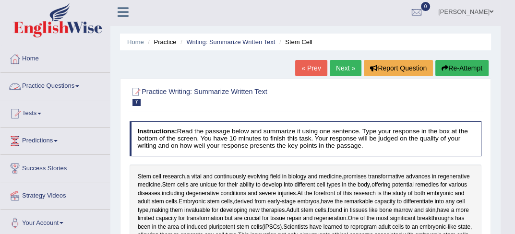
click at [52, 91] on link "Practice Questions" at bounding box center [54, 85] width 109 height 24
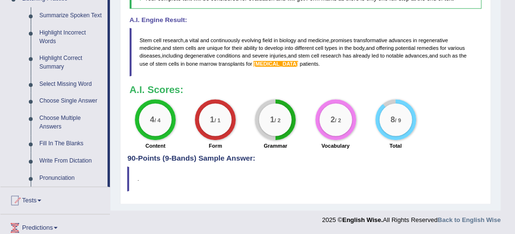
scroll to position [440, 0]
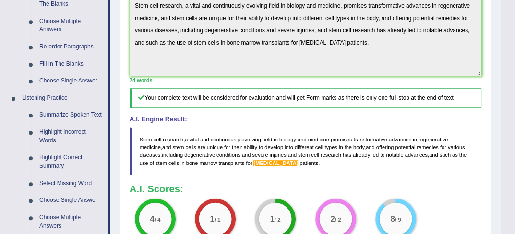
scroll to position [338, 0]
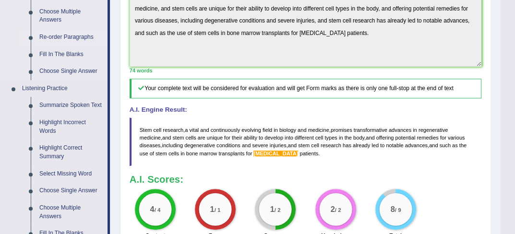
click at [63, 37] on link "Re-order Paragraphs" at bounding box center [71, 37] width 72 height 17
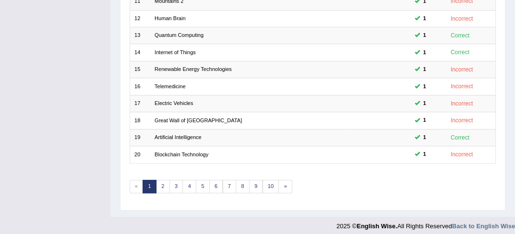
scroll to position [318, 0]
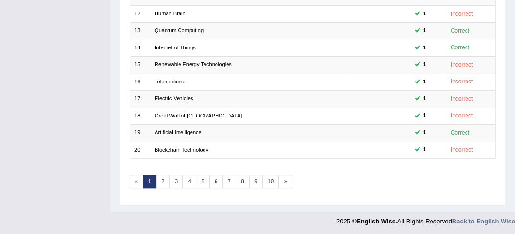
click at [166, 182] on link "2" at bounding box center [163, 181] width 14 height 13
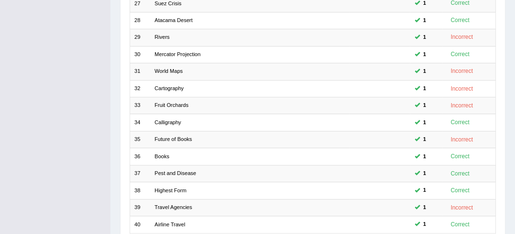
scroll to position [318, 0]
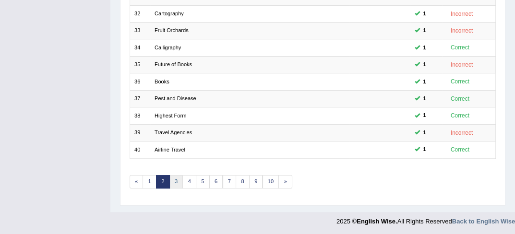
click at [179, 180] on link "3" at bounding box center [176, 181] width 14 height 13
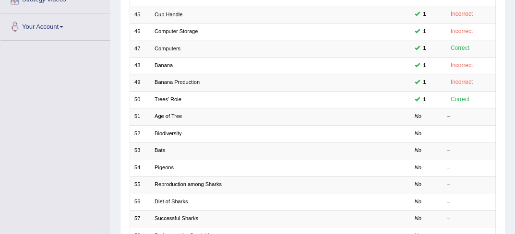
scroll to position [243, 0]
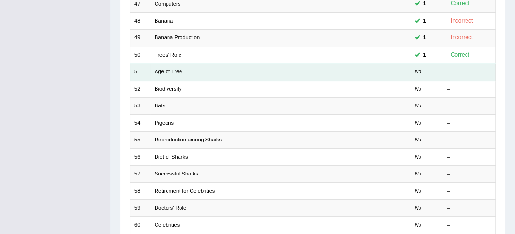
click at [169, 75] on td "Age of Tree" at bounding box center [249, 72] width 199 height 17
click at [179, 70] on link "Age of Tree" at bounding box center [167, 72] width 27 height 6
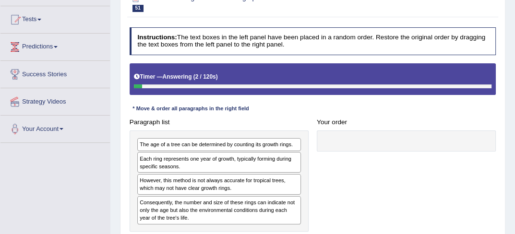
scroll to position [141, 0]
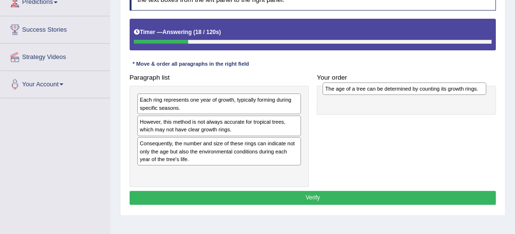
drag, startPoint x: 257, startPoint y: 101, endPoint x: 477, endPoint y: 93, distance: 220.3
click at [477, 93] on div "The age of a tree can be determined by counting its growth rings." at bounding box center [404, 88] width 164 height 12
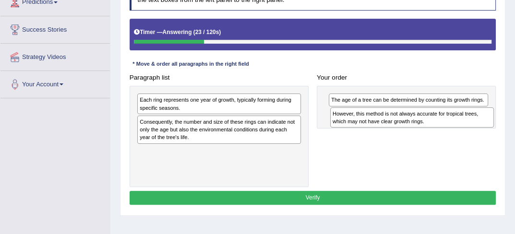
drag, startPoint x: 213, startPoint y: 127, endPoint x: 442, endPoint y: 125, distance: 228.8
click at [442, 125] on div "However, this method is not always accurate for tropical trees, which may not h…" at bounding box center [412, 117] width 164 height 21
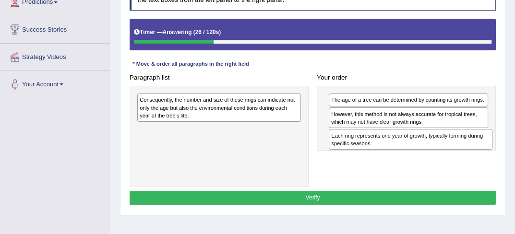
drag, startPoint x: 240, startPoint y: 107, endPoint x: 467, endPoint y: 153, distance: 232.0
click at [467, 153] on div "Paragraph list Each ring represents one year of growth, typically forming durin…" at bounding box center [312, 129] width 375 height 117
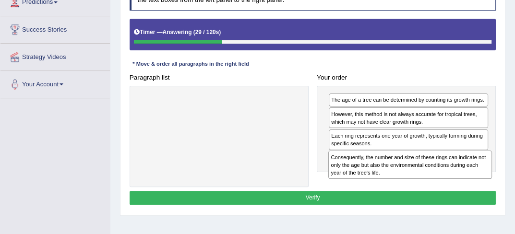
drag, startPoint x: 248, startPoint y: 112, endPoint x: 475, endPoint y: 184, distance: 237.9
click at [475, 184] on div "Paragraph list Consequently, the number and size of these rings can indicate no…" at bounding box center [312, 129] width 375 height 117
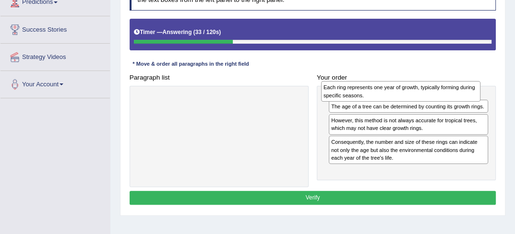
drag, startPoint x: 431, startPoint y: 139, endPoint x: 425, endPoint y: 93, distance: 46.5
click at [425, 93] on div "Each ring represents one year of growth, typically forming during specific seas…" at bounding box center [401, 91] width 160 height 21
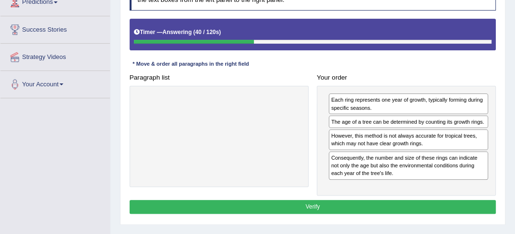
click at [401, 211] on button "Verify" at bounding box center [312, 207] width 366 height 14
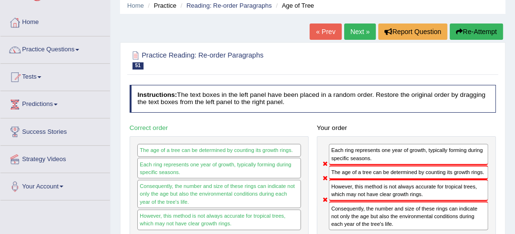
scroll to position [32, 0]
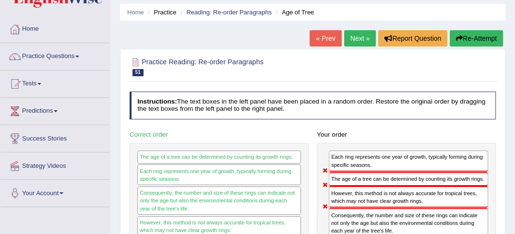
click at [366, 36] on link "Next »" at bounding box center [360, 38] width 32 height 16
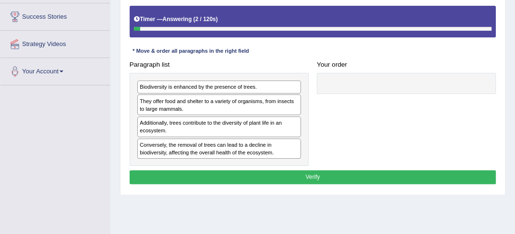
scroll to position [173, 0]
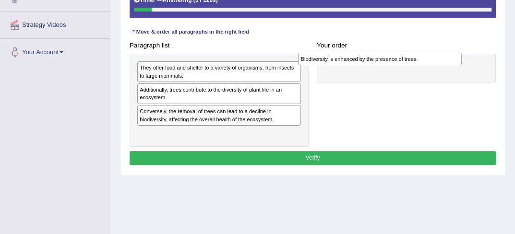
drag, startPoint x: 221, startPoint y: 68, endPoint x: 414, endPoint y: 61, distance: 193.4
click at [414, 61] on div "Biodiversity is enhanced by the presence of trees." at bounding box center [380, 59] width 164 height 12
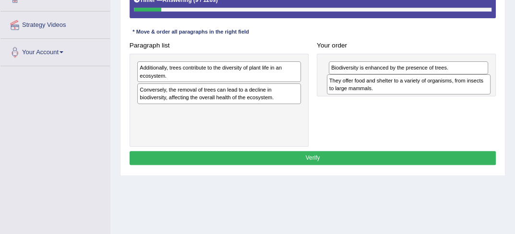
drag, startPoint x: 246, startPoint y: 66, endPoint x: 476, endPoint y: 83, distance: 230.9
click at [476, 83] on div "They offer food and shelter to a variety of organisms, from insects to large ma…" at bounding box center [409, 84] width 164 height 21
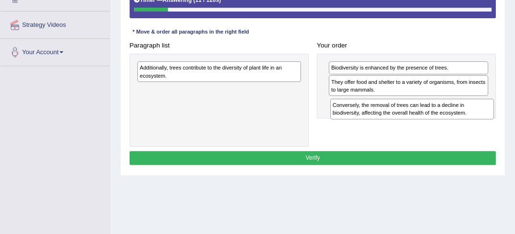
drag, startPoint x: 246, startPoint y: 99, endPoint x: 479, endPoint y: 128, distance: 234.8
click at [479, 128] on div "Paragraph list Additionally, trees contribute to the diversity of plant life in…" at bounding box center [312, 92] width 375 height 108
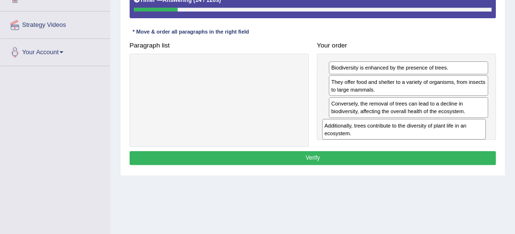
drag, startPoint x: 259, startPoint y: 75, endPoint x: 478, endPoint y: 147, distance: 230.7
click at [478, 147] on div "Instructions: The text boxes in the left panel have been placed in a random ord…" at bounding box center [312, 59] width 370 height 225
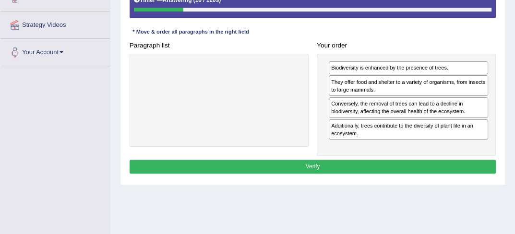
click at [366, 167] on button "Verify" at bounding box center [312, 167] width 366 height 14
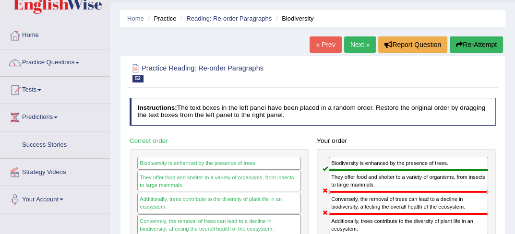
scroll to position [0, 0]
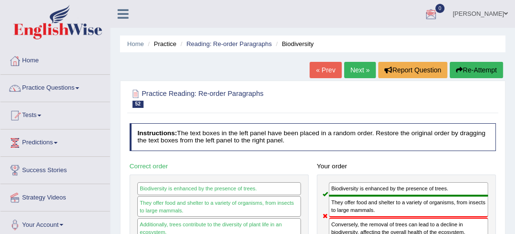
click at [360, 71] on link "Next »" at bounding box center [360, 70] width 32 height 16
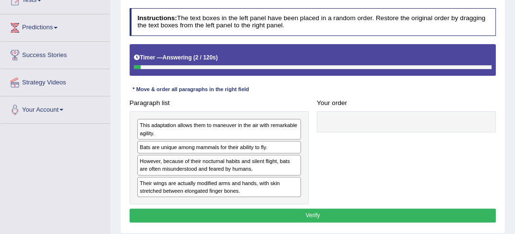
scroll to position [153, 0]
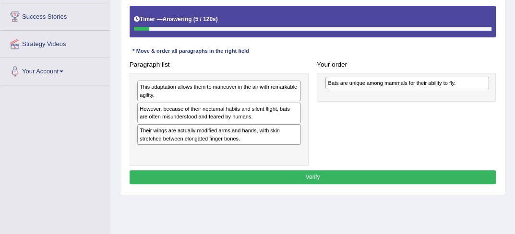
drag, startPoint x: 206, startPoint y: 112, endPoint x: 432, endPoint y: 88, distance: 227.6
click at [432, 88] on div "Paragraph list This adaptation allows them to maneuver in the air with remarkab…" at bounding box center [312, 112] width 375 height 108
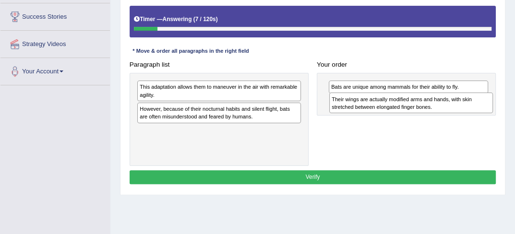
drag, startPoint x: 228, startPoint y: 140, endPoint x: 456, endPoint y: 117, distance: 229.0
click at [456, 117] on div "Paragraph list This adaptation allows them to maneuver in the air with remarkab…" at bounding box center [312, 112] width 375 height 108
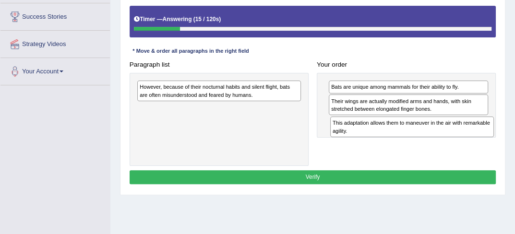
drag, startPoint x: 245, startPoint y: 94, endPoint x: 474, endPoint y: 141, distance: 233.5
click at [474, 141] on div "Paragraph list This adaptation allows them to maneuver in the air with remarkab…" at bounding box center [312, 112] width 375 height 108
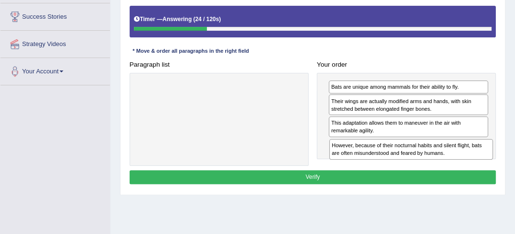
drag, startPoint x: 261, startPoint y: 95, endPoint x: 489, endPoint y: 165, distance: 238.5
click at [489, 165] on div "Instructions: The text boxes in the left panel have been placed in a random ord…" at bounding box center [312, 78] width 370 height 225
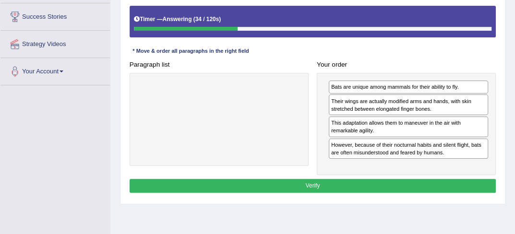
click at [371, 181] on button "Verify" at bounding box center [312, 186] width 366 height 14
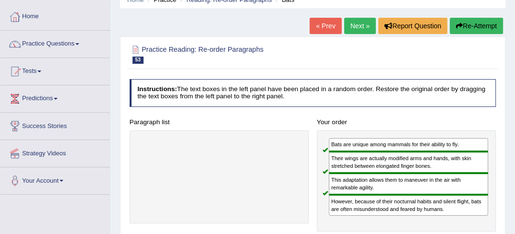
scroll to position [12, 0]
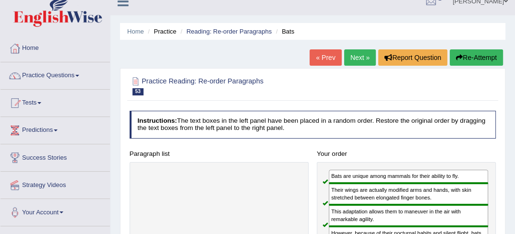
click at [361, 63] on link "Next »" at bounding box center [360, 57] width 32 height 16
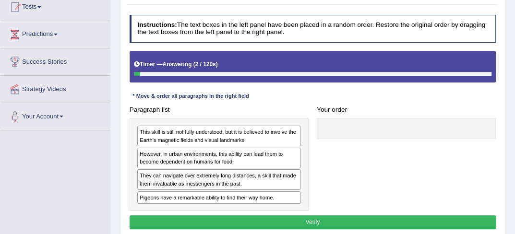
scroll to position [140, 0]
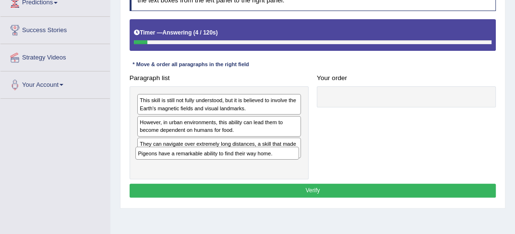
click at [210, 163] on div "This skill is still not fully understood, but it is believed to involve the Ear…" at bounding box center [218, 132] width 179 height 93
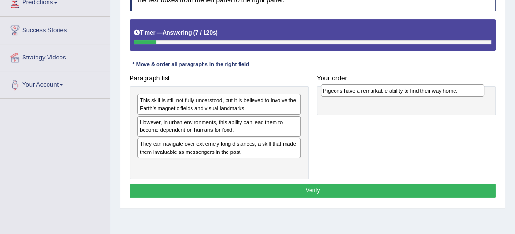
drag, startPoint x: 211, startPoint y: 163, endPoint x: 429, endPoint y: 91, distance: 229.8
click at [429, 91] on div "Pigeons have a remarkable ability to find their way home." at bounding box center [402, 90] width 164 height 12
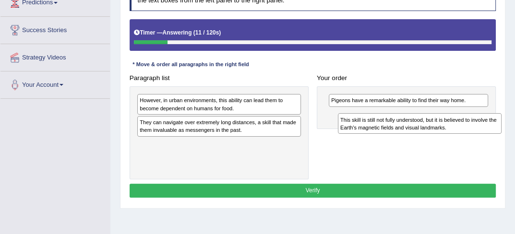
drag, startPoint x: 198, startPoint y: 101, endPoint x: 435, endPoint y: 128, distance: 239.4
click at [435, 128] on div "This skill is still not fully understood, but it is believed to involve the Ear…" at bounding box center [420, 123] width 164 height 21
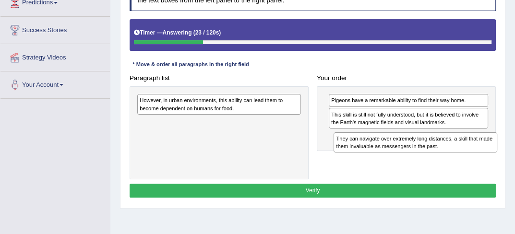
drag, startPoint x: 238, startPoint y: 128, endPoint x: 471, endPoint y: 155, distance: 234.7
click at [471, 155] on div "Paragraph list However, in urban environments, this ability can lead them to be…" at bounding box center [312, 125] width 375 height 108
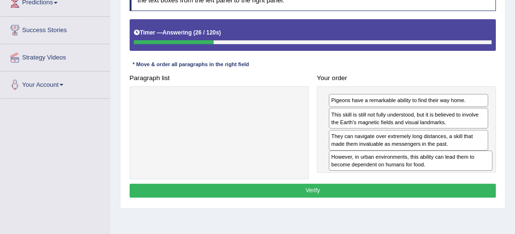
drag, startPoint x: 282, startPoint y: 105, endPoint x: 509, endPoint y: 175, distance: 237.9
click at [509, 175] on div "Home Practice Reading: Re-order Paragraphs Pigeons « Prev Next » Report Questio…" at bounding box center [312, 100] width 404 height 480
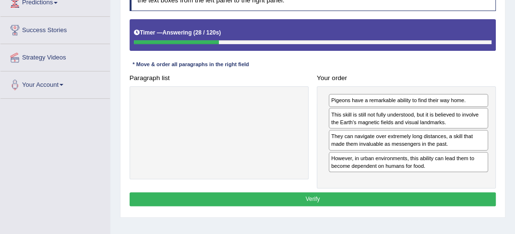
click at [463, 198] on button "Verify" at bounding box center [312, 199] width 366 height 14
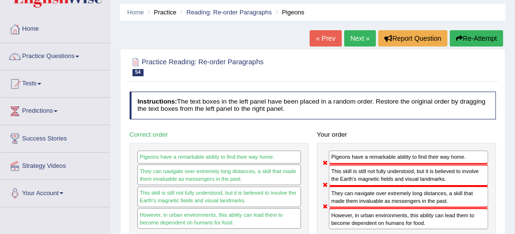
scroll to position [0, 0]
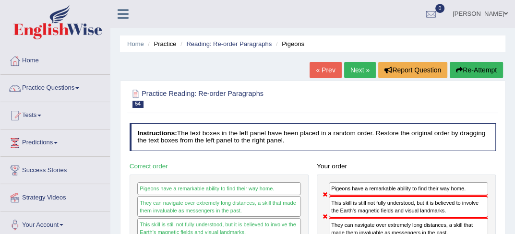
click at [355, 69] on link "Next »" at bounding box center [360, 70] width 32 height 16
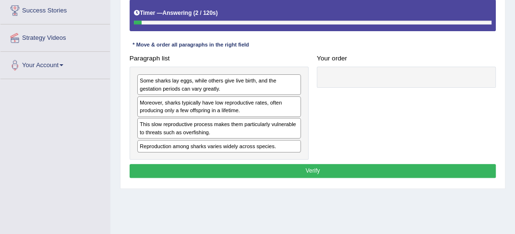
scroll to position [173, 0]
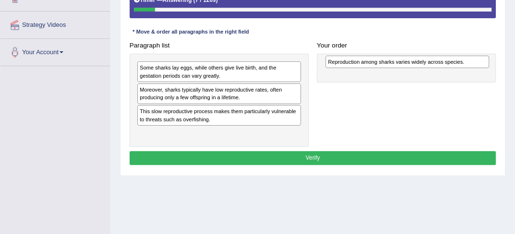
drag, startPoint x: 177, startPoint y: 136, endPoint x: 401, endPoint y: 69, distance: 233.5
click at [401, 69] on div "Paragraph list Some sharks lay eggs, while others give live birth, and the gest…" at bounding box center [312, 92] width 375 height 108
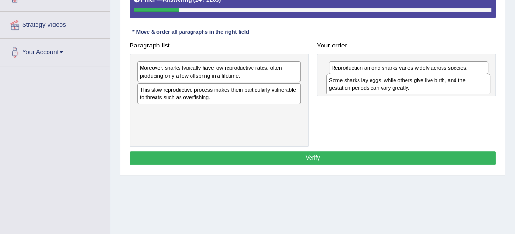
drag, startPoint x: 232, startPoint y: 74, endPoint x: 457, endPoint y: 93, distance: 225.2
click at [457, 93] on div "Some sharks lay eggs, while others give live birth, and the gestation periods c…" at bounding box center [408, 84] width 164 height 21
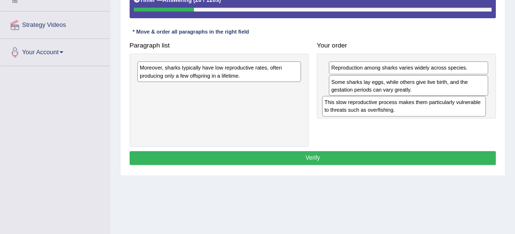
drag, startPoint x: 248, startPoint y: 96, endPoint x: 471, endPoint y: 119, distance: 223.7
click at [471, 119] on div "Paragraph list Moreover, sharks typically have low reproductive rates, often pr…" at bounding box center [312, 92] width 375 height 108
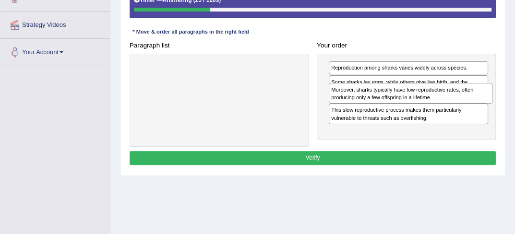
drag, startPoint x: 258, startPoint y: 76, endPoint x: 485, endPoint y: 106, distance: 229.3
click at [485, 106] on div "Paragraph list Moreover, sharks typically have low reproductive rates, often pr…" at bounding box center [312, 92] width 375 height 108
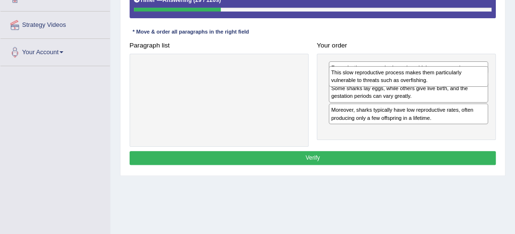
drag, startPoint x: 406, startPoint y: 134, endPoint x: 409, endPoint y: 87, distance: 47.6
click at [409, 87] on div "Reproduction among sharks varies widely across species. Some sharks lay eggs, w…" at bounding box center [406, 97] width 179 height 86
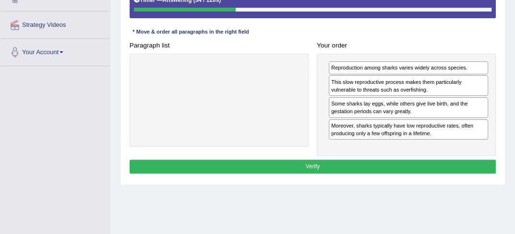
click at [401, 168] on button "Verify" at bounding box center [312, 167] width 366 height 14
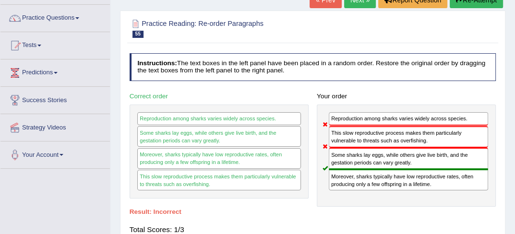
scroll to position [25, 0]
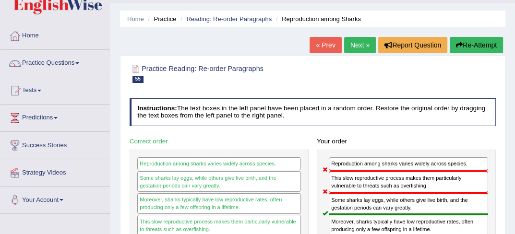
click at [353, 48] on link "Next »" at bounding box center [360, 45] width 32 height 16
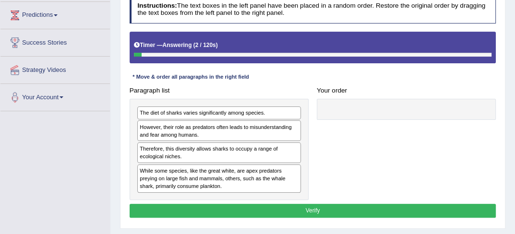
scroll to position [134, 0]
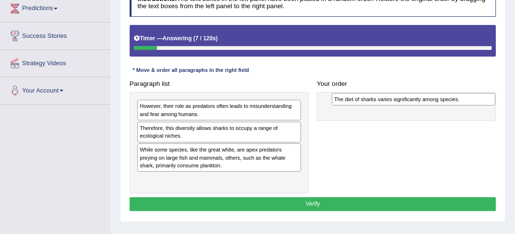
drag, startPoint x: 223, startPoint y: 102, endPoint x: 456, endPoint y: 98, distance: 233.1
click at [456, 98] on div "The diet of sharks varies significantly among species." at bounding box center [413, 99] width 164 height 12
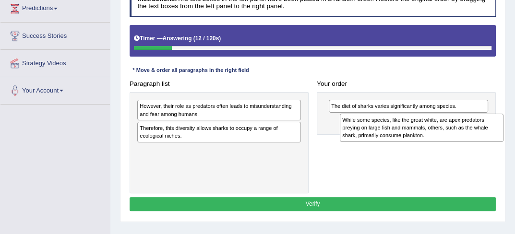
drag, startPoint x: 205, startPoint y: 165, endPoint x: 445, endPoint y: 141, distance: 241.4
click at [445, 141] on div "Paragraph list However, their role as predators often leads to misunderstanding…" at bounding box center [312, 135] width 375 height 117
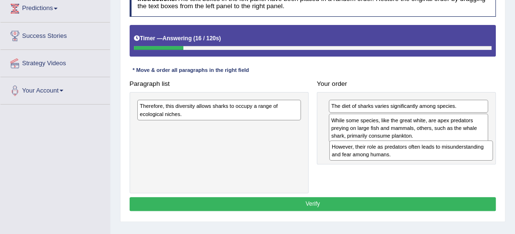
drag, startPoint x: 279, startPoint y: 110, endPoint x: 506, endPoint y: 162, distance: 233.6
click at [506, 162] on div "Home Practice Reading: Re-order Paragraphs Diet of Sharks « Prev Next » Report …" at bounding box center [312, 106] width 404 height 480
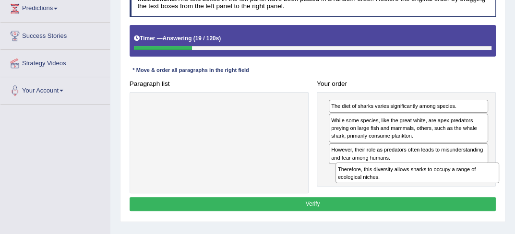
drag, startPoint x: 277, startPoint y: 108, endPoint x: 514, endPoint y: 187, distance: 249.6
click at [514, 187] on div "Home Practice Reading: Re-order Paragraphs Diet of Sharks « Prev Next » Report …" at bounding box center [312, 106] width 404 height 480
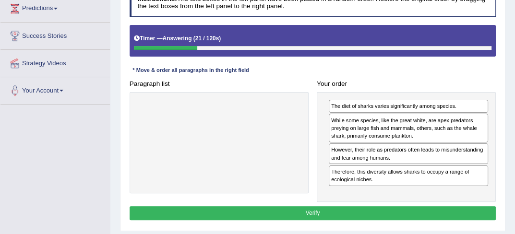
click at [420, 206] on button "Verify" at bounding box center [312, 213] width 366 height 14
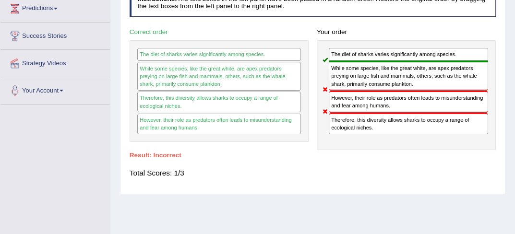
scroll to position [0, 0]
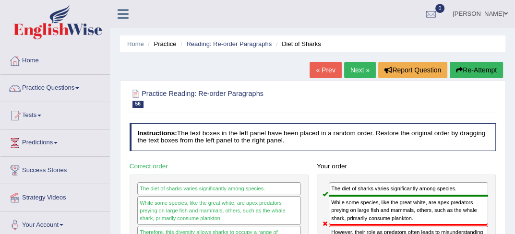
click at [364, 66] on link "Next »" at bounding box center [360, 70] width 32 height 16
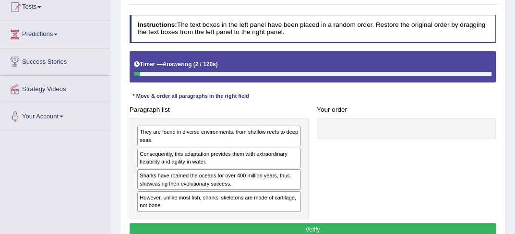
scroll to position [153, 0]
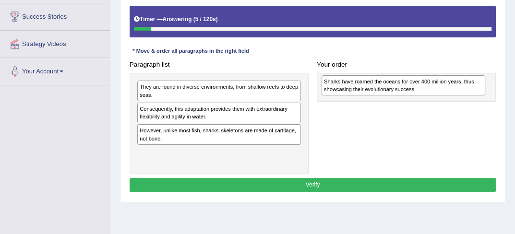
drag, startPoint x: 212, startPoint y: 137, endPoint x: 431, endPoint y: 92, distance: 223.4
click at [431, 92] on div "Sharks have roamed the oceans for over 400 million years, thus showcasing their…" at bounding box center [403, 85] width 164 height 21
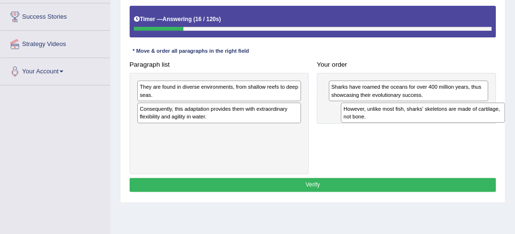
drag, startPoint x: 240, startPoint y: 139, endPoint x: 480, endPoint y: 127, distance: 240.1
click at [480, 127] on div "Paragraph list They are found in diverse environments, from shallow reefs to de…" at bounding box center [312, 116] width 375 height 117
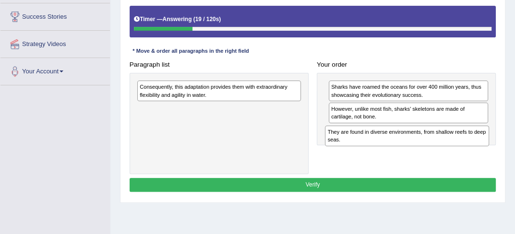
drag, startPoint x: 261, startPoint y: 86, endPoint x: 485, endPoint y: 143, distance: 231.7
click at [485, 143] on div "They are found in diverse environments, from shallow reefs to deep seas." at bounding box center [407, 136] width 164 height 21
drag, startPoint x: 361, startPoint y: 138, endPoint x: 365, endPoint y: 152, distance: 14.0
click at [365, 152] on div "Paragraph list Consequently, this adaptation provides them with extraordinary f…" at bounding box center [312, 116] width 375 height 117
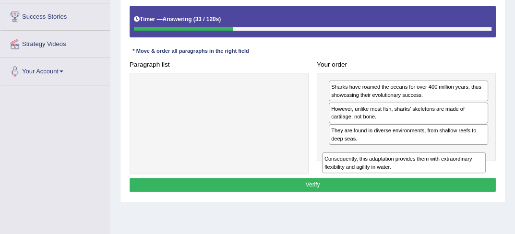
drag, startPoint x: 210, startPoint y: 90, endPoint x: 429, endPoint y: 178, distance: 236.3
click at [429, 178] on div "Instructions: The text boxes in the left panel have been placed in a random ord…" at bounding box center [312, 82] width 370 height 233
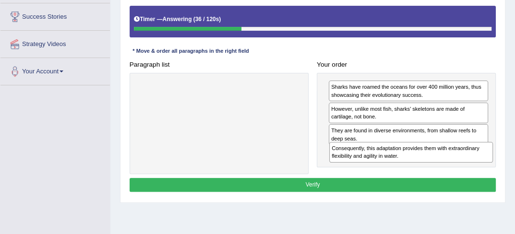
drag, startPoint x: 264, startPoint y: 89, endPoint x: 493, endPoint y: 167, distance: 241.8
click at [493, 167] on div "Paragraph list Consequently, this adaptation provides them with extraordinary f…" at bounding box center [312, 116] width 375 height 117
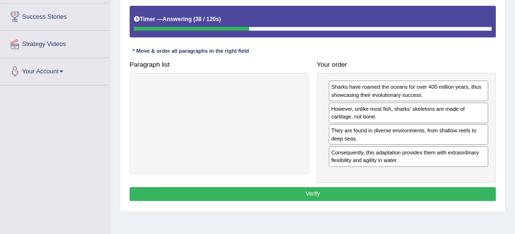
click at [365, 191] on button "Verify" at bounding box center [312, 194] width 366 height 14
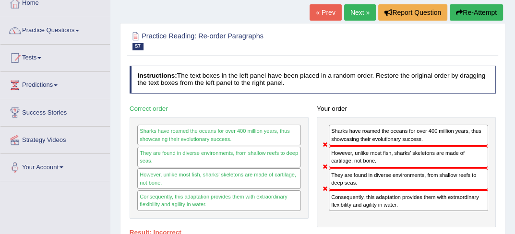
scroll to position [0, 0]
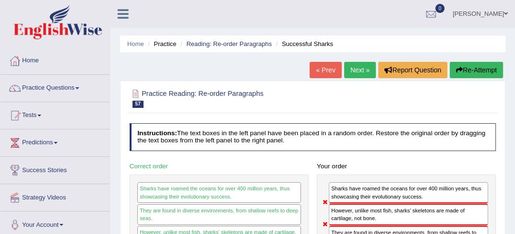
click at [352, 77] on link "Next »" at bounding box center [360, 70] width 32 height 16
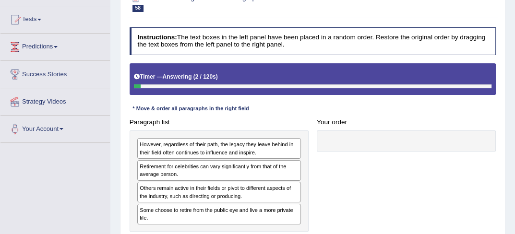
scroll to position [134, 0]
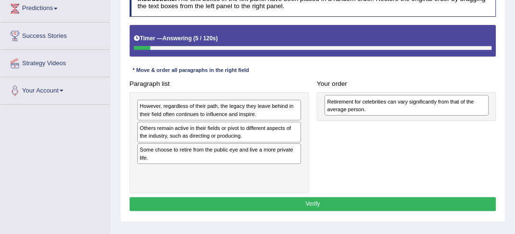
drag, startPoint x: 220, startPoint y: 138, endPoint x: 443, endPoint y: 114, distance: 224.8
click at [443, 114] on div "Retirement for celebrities can vary significantly from that of the average pers…" at bounding box center [406, 105] width 164 height 21
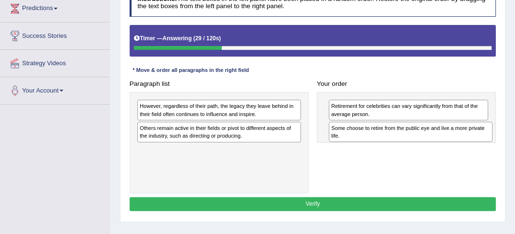
drag, startPoint x: 246, startPoint y: 157, endPoint x: 473, endPoint y: 143, distance: 227.7
click at [473, 143] on div "Paragraph list However, regardless of their path, the legacy they leave behind …" at bounding box center [312, 135] width 375 height 117
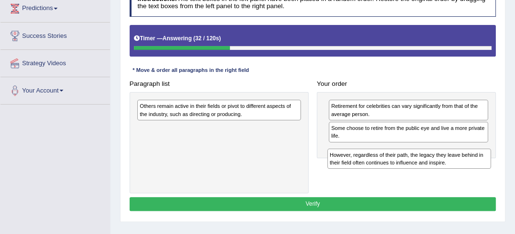
drag, startPoint x: 259, startPoint y: 114, endPoint x: 484, endPoint y: 175, distance: 233.6
click at [484, 175] on div "Paragraph list However, regardless of their path, the legacy they leave behind …" at bounding box center [312, 135] width 375 height 117
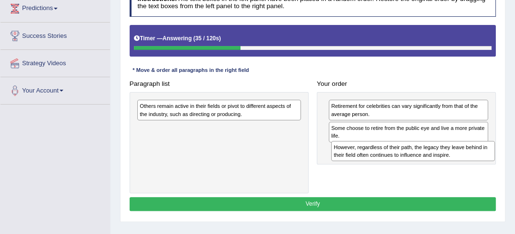
drag, startPoint x: 269, startPoint y: 131, endPoint x: 499, endPoint y: 162, distance: 232.3
click at [499, 162] on div "Paragraph list Others remain active in their fields or pivot to different aspec…" at bounding box center [312, 135] width 375 height 117
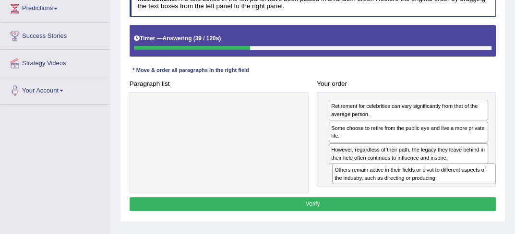
drag, startPoint x: 249, startPoint y: 108, endPoint x: 481, endPoint y: 188, distance: 244.5
click at [481, 188] on div "Paragraph list Others remain active in their fields or pivot to different aspec…" at bounding box center [312, 135] width 375 height 117
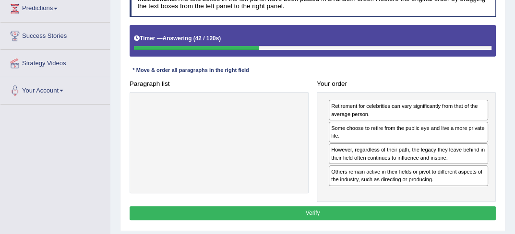
click at [358, 217] on button "Verify" at bounding box center [312, 213] width 366 height 14
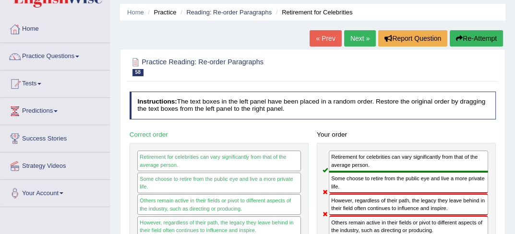
scroll to position [0, 0]
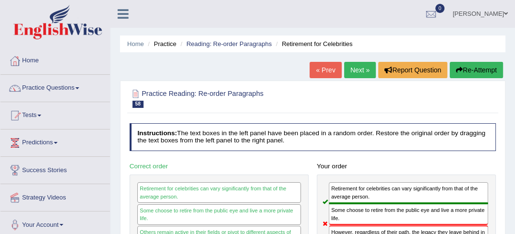
click at [368, 68] on link "Next »" at bounding box center [360, 70] width 32 height 16
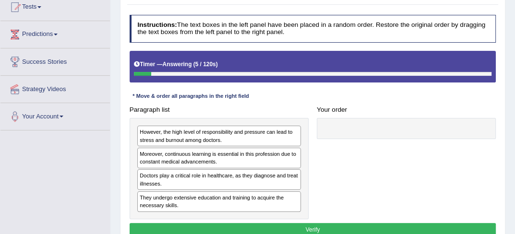
scroll to position [140, 0]
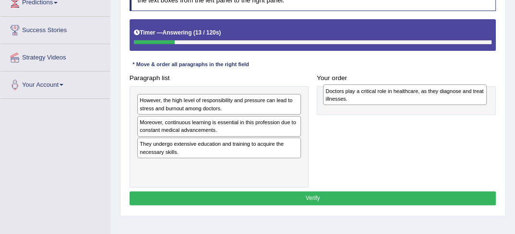
drag, startPoint x: 271, startPoint y: 150, endPoint x: 492, endPoint y: 99, distance: 226.3
click at [492, 99] on div "Paragraph list However, the high level of responsibility and pressure can lead …" at bounding box center [312, 129] width 375 height 117
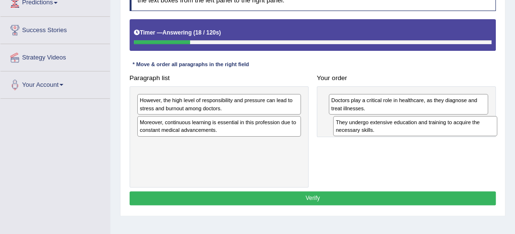
drag, startPoint x: 268, startPoint y: 154, endPoint x: 501, endPoint y: 140, distance: 233.0
click at [501, 140] on div "Practice Reading: Re-order Paragraphs 59 Doctors' Role Instructions: The text b…" at bounding box center [312, 79] width 385 height 276
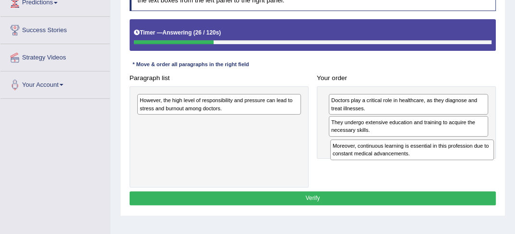
drag, startPoint x: 267, startPoint y: 131, endPoint x: 495, endPoint y: 165, distance: 231.2
click at [495, 165] on div "Paragraph list However, the high level of responsibility and pressure can lead …" at bounding box center [312, 129] width 375 height 117
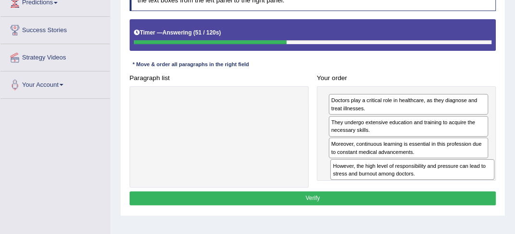
drag, startPoint x: 267, startPoint y: 106, endPoint x: 496, endPoint y: 186, distance: 243.0
click at [496, 186] on div "Paragraph list However, the high level of responsibility and pressure can lead …" at bounding box center [312, 129] width 375 height 117
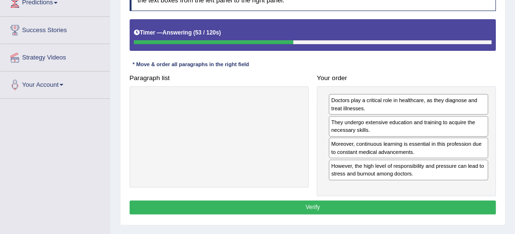
click at [397, 206] on button "Verify" at bounding box center [312, 207] width 366 height 14
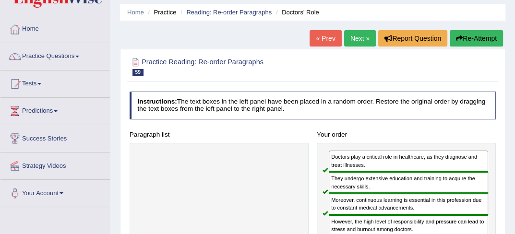
scroll to position [0, 0]
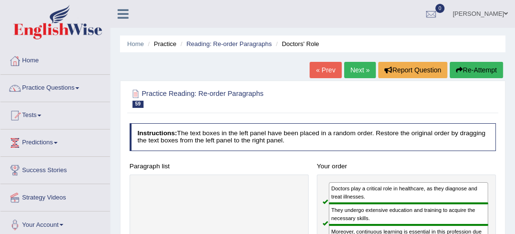
click at [351, 70] on link "Next »" at bounding box center [360, 70] width 32 height 16
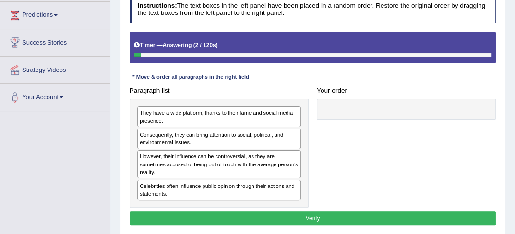
scroll to position [134, 0]
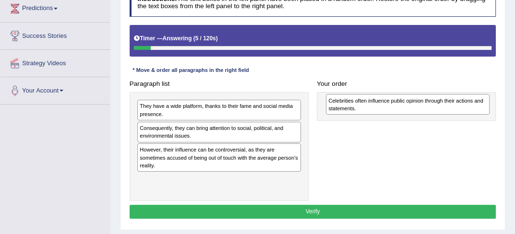
drag, startPoint x: 198, startPoint y: 182, endPoint x: 422, endPoint y: 107, distance: 236.3
click at [422, 107] on div "Celebrities often influence public opinion through their actions and statements." at bounding box center [408, 104] width 164 height 21
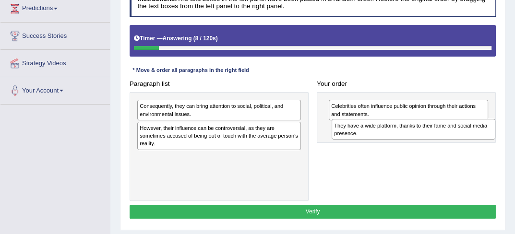
drag, startPoint x: 221, startPoint y: 106, endPoint x: 453, endPoint y: 129, distance: 233.3
click at [453, 129] on div "They have a wide platform, thanks to their fame and social media presence." at bounding box center [413, 129] width 164 height 21
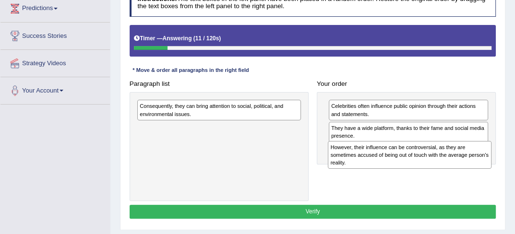
drag, startPoint x: 180, startPoint y: 141, endPoint x: 406, endPoint y: 171, distance: 228.4
click at [406, 171] on div "Paragraph list Consequently, they can bring attention to social, political, and…" at bounding box center [312, 139] width 375 height 124
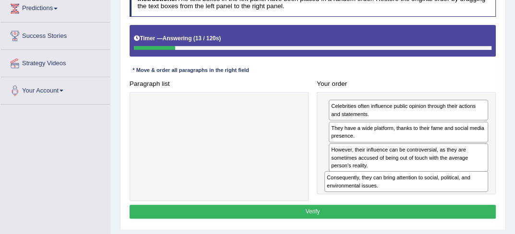
drag, startPoint x: 192, startPoint y: 108, endPoint x: 415, endPoint y: 195, distance: 239.9
click at [415, 195] on div "Paragraph list Consequently, they can bring attention to social, political, and…" at bounding box center [312, 139] width 375 height 124
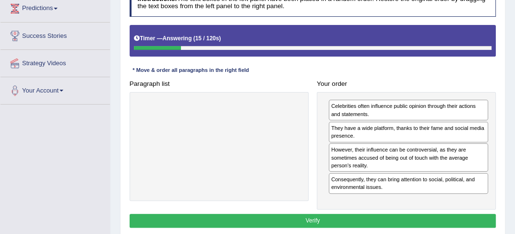
click at [295, 216] on button "Verify" at bounding box center [312, 221] width 366 height 14
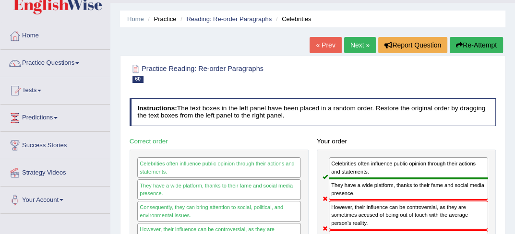
scroll to position [0, 0]
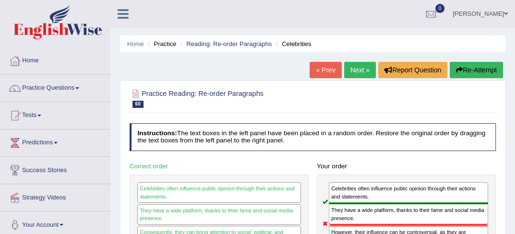
click at [353, 66] on link "Next »" at bounding box center [360, 70] width 32 height 16
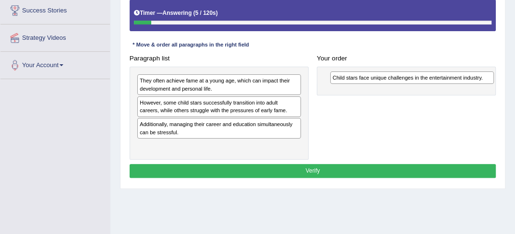
drag, startPoint x: 201, startPoint y: 101, endPoint x: 430, endPoint y: 81, distance: 229.7
click at [430, 81] on div "Child stars face unique challenges in the entertainment industry." at bounding box center [412, 77] width 164 height 12
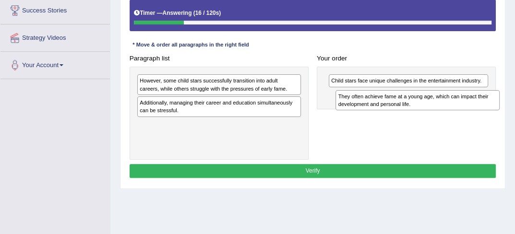
drag, startPoint x: 229, startPoint y: 89, endPoint x: 464, endPoint y: 112, distance: 236.6
click at [464, 112] on div "Paragraph list They often achieve fame at a young age, which can impact their d…" at bounding box center [312, 105] width 375 height 108
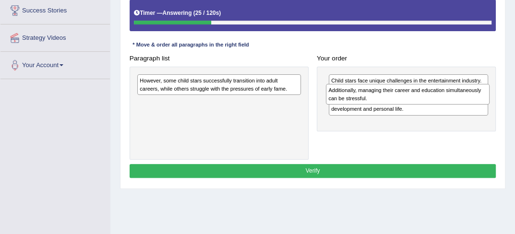
drag, startPoint x: 267, startPoint y: 108, endPoint x: 491, endPoint y: 102, distance: 224.1
click at [491, 102] on div "Paragraph list However, some child stars successfully transition into adult car…" at bounding box center [312, 105] width 375 height 108
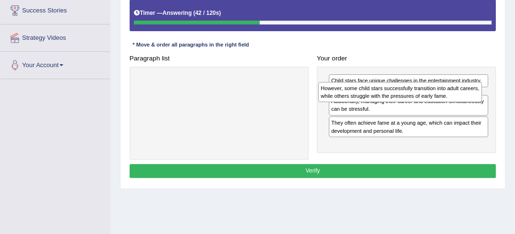
drag, startPoint x: 238, startPoint y: 87, endPoint x: 455, endPoint y: 97, distance: 217.5
click at [455, 97] on div "However, some child stars successfully transition into adult careers, while oth…" at bounding box center [400, 92] width 164 height 21
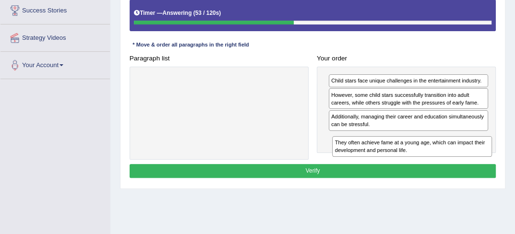
drag, startPoint x: 433, startPoint y: 141, endPoint x: 440, endPoint y: 162, distance: 21.4
click at [440, 162] on div "Instructions: The text boxes in the left panel have been placed in a random ord…" at bounding box center [312, 72] width 370 height 225
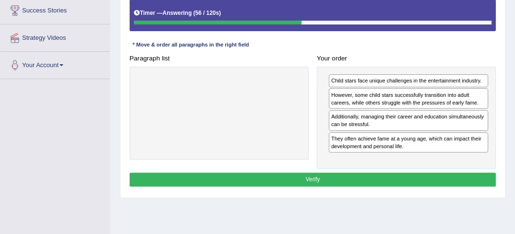
click at [382, 175] on button "Verify" at bounding box center [312, 180] width 366 height 14
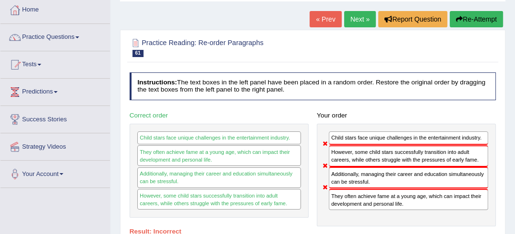
scroll to position [0, 0]
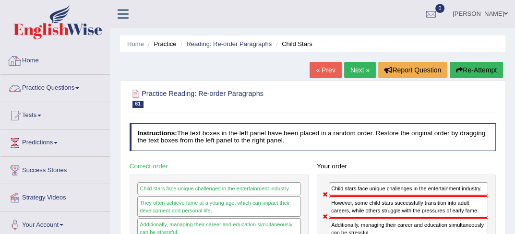
click at [63, 84] on link "Practice Questions" at bounding box center [54, 87] width 109 height 24
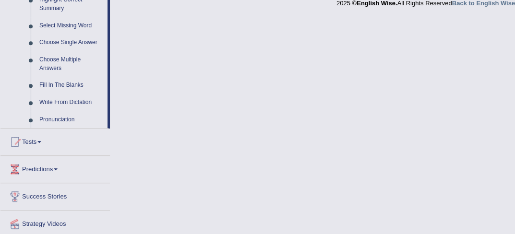
scroll to position [517, 0]
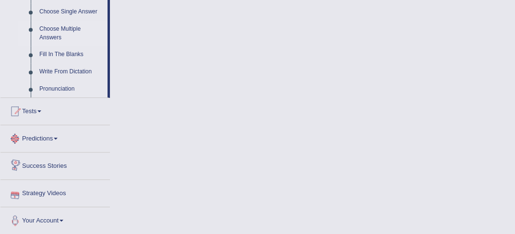
click at [81, 26] on link "Choose Multiple Answers" at bounding box center [71, 33] width 72 height 25
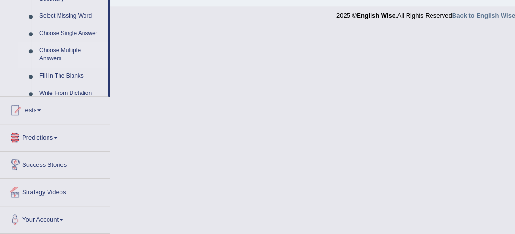
scroll to position [270, 0]
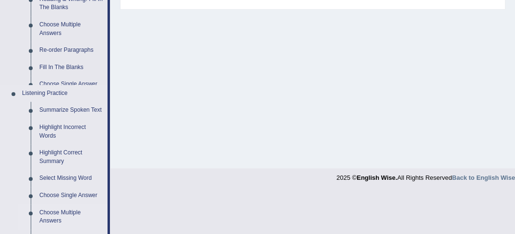
click at [81, 102] on ul "Summarize Spoken Text Highlight Incorrect Words Highlight Correct Summary Selec…" at bounding box center [63, 184] width 90 height 165
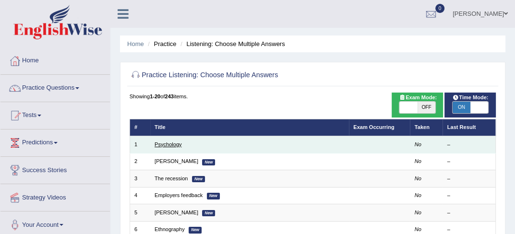
click at [170, 146] on link "Psychology" at bounding box center [167, 144] width 27 height 6
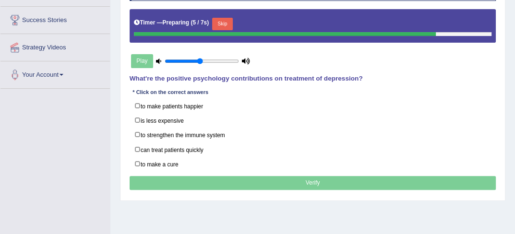
scroll to position [147, 0]
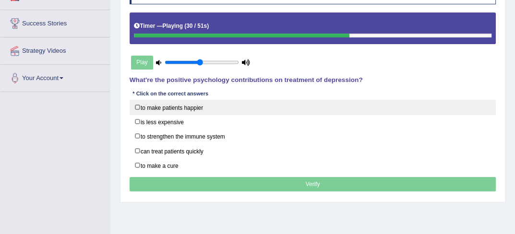
click at [173, 107] on label "to make patients happier" at bounding box center [312, 107] width 366 height 15
checkbox input "true"
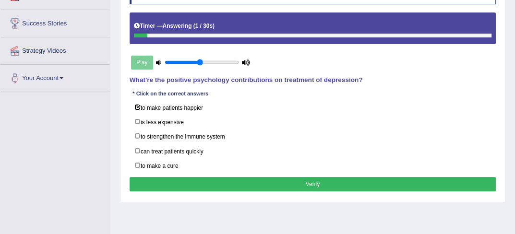
click at [314, 184] on button "Verify" at bounding box center [312, 184] width 366 height 14
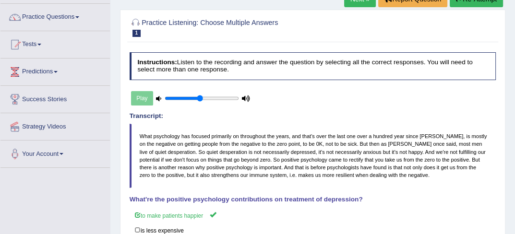
scroll to position [52, 0]
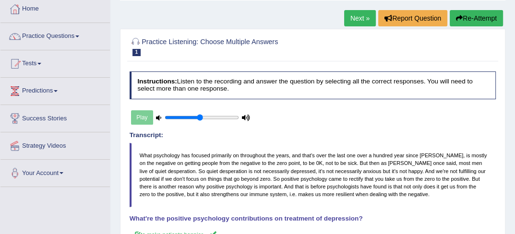
click at [344, 22] on link "Next »" at bounding box center [360, 18] width 32 height 16
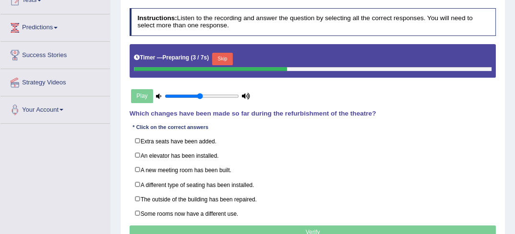
scroll to position [141, 0]
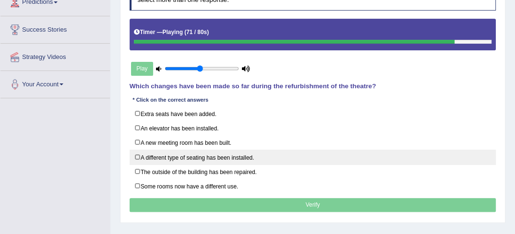
click at [161, 153] on label "A different type of seating has been installed." at bounding box center [312, 157] width 366 height 15
checkbox input "true"
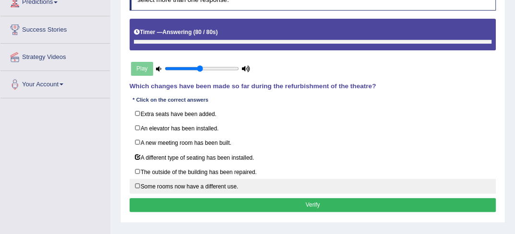
click at [230, 183] on label "Some rooms now have a different use." at bounding box center [312, 186] width 366 height 15
checkbox input "true"
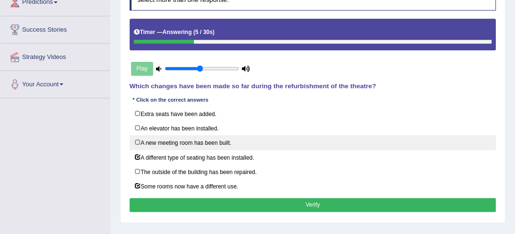
click at [210, 140] on label "A new meeting room has been built." at bounding box center [312, 142] width 366 height 15
checkbox input "true"
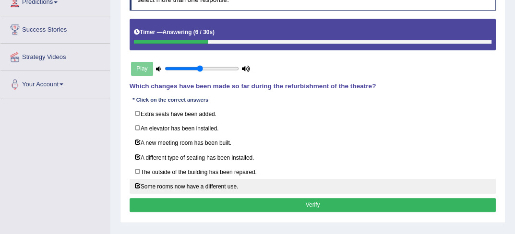
click at [193, 183] on label "Some rooms now have a different use." at bounding box center [312, 186] width 366 height 15
checkbox input "false"
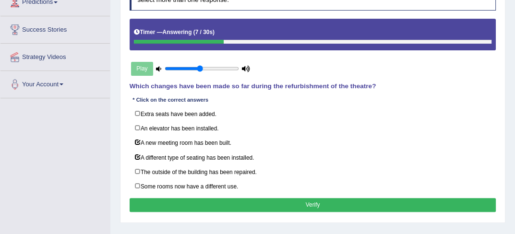
click at [221, 206] on button "Verify" at bounding box center [312, 205] width 366 height 14
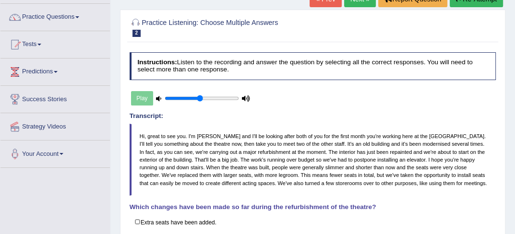
scroll to position [0, 0]
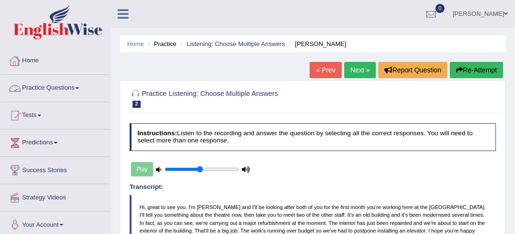
click at [63, 91] on link "Practice Questions" at bounding box center [54, 87] width 109 height 24
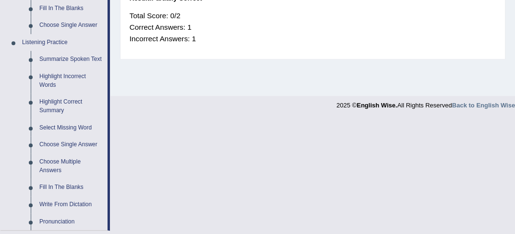
scroll to position [403, 0]
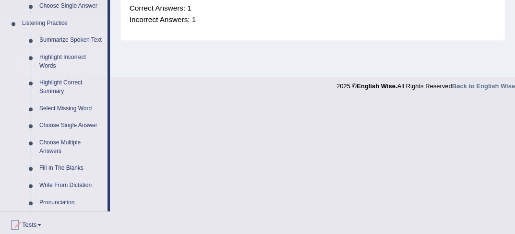
click at [69, 55] on link "Highlight Incorrect Words" at bounding box center [71, 61] width 72 height 25
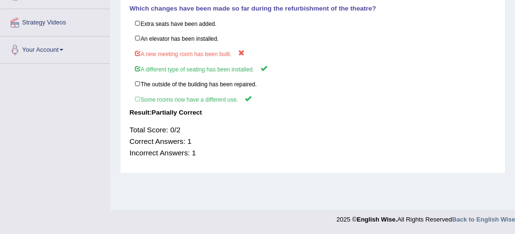
scroll to position [121, 0]
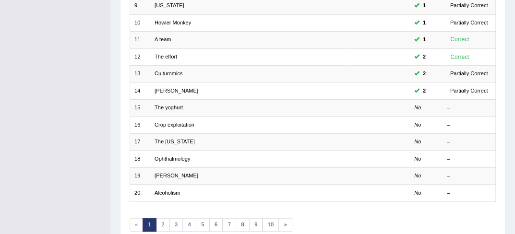
scroll to position [318, 0]
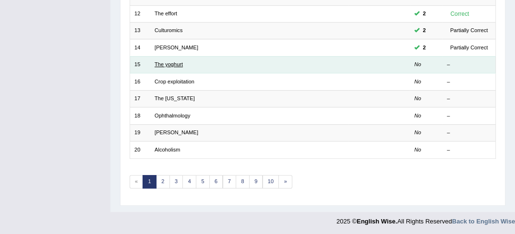
click at [167, 62] on link "The yoghurt" at bounding box center [168, 64] width 28 height 6
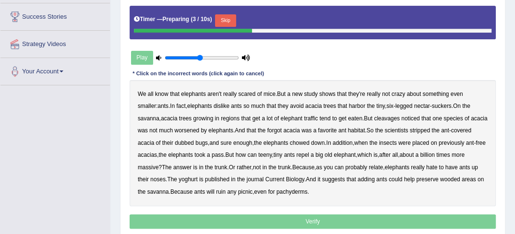
scroll to position [160, 0]
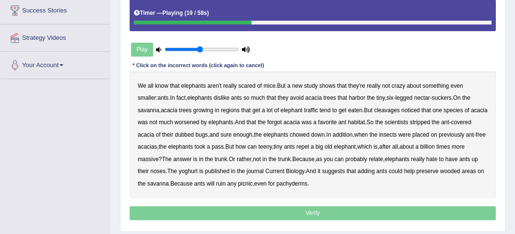
click at [374, 110] on b "cleavages" at bounding box center [387, 110] width 26 height 7
click at [175, 122] on b "worsened" at bounding box center [187, 122] width 25 height 7
click at [175, 133] on b "dubbed" at bounding box center [184, 134] width 19 height 7
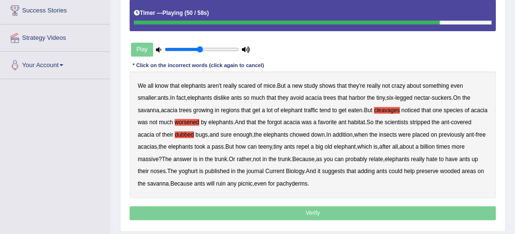
click at [192, 171] on b "yoghurt" at bounding box center [187, 171] width 19 height 7
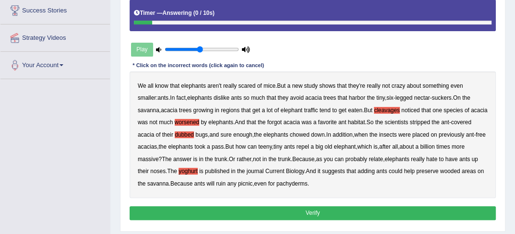
click at [318, 213] on button "Verify" at bounding box center [312, 213] width 366 height 14
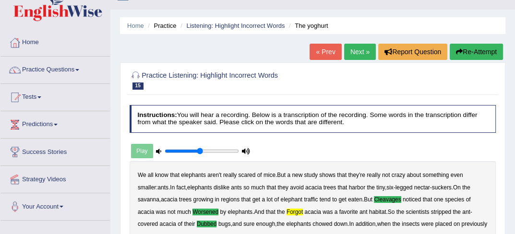
scroll to position [12, 0]
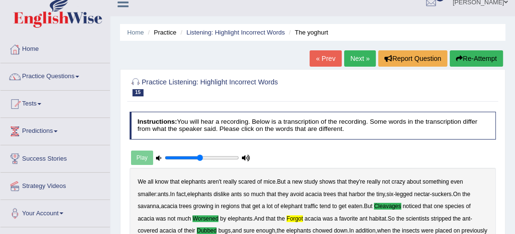
click at [357, 57] on link "Next »" at bounding box center [360, 58] width 32 height 16
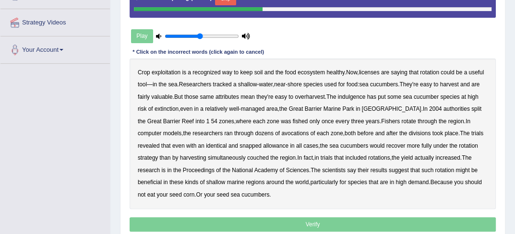
scroll to position [179, 0]
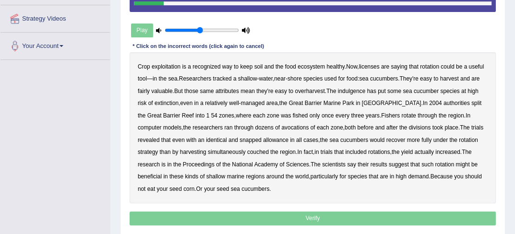
click at [376, 64] on b "licenses" at bounding box center [369, 66] width 21 height 7
click at [353, 89] on b "indulgence" at bounding box center [352, 91] width 28 height 7
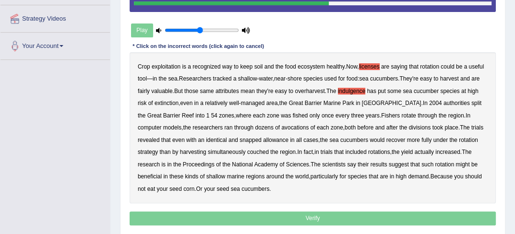
click at [281, 125] on b "avocations" at bounding box center [294, 127] width 27 height 7
click at [239, 138] on b "snapped" at bounding box center [250, 140] width 22 height 7
click at [247, 151] on b "couched" at bounding box center [258, 152] width 22 height 7
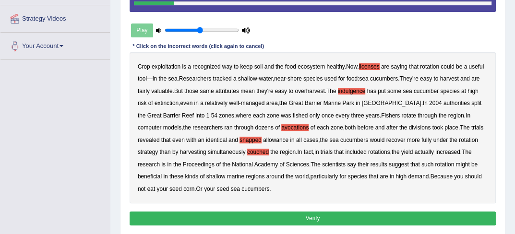
click at [272, 213] on button "Verify" at bounding box center [312, 219] width 366 height 14
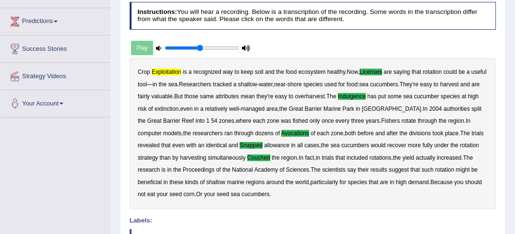
scroll to position [115, 0]
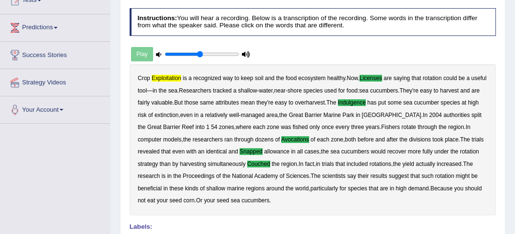
click at [140, 47] on div "Play" at bounding box center [190, 54] width 122 height 21
click at [142, 56] on div "Play" at bounding box center [190, 54] width 122 height 21
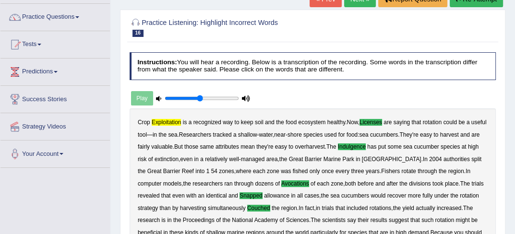
scroll to position [65, 0]
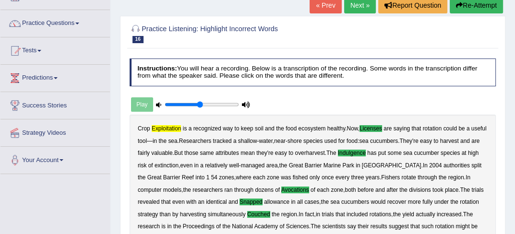
click at [354, 7] on link "Next »" at bounding box center [360, 5] width 32 height 16
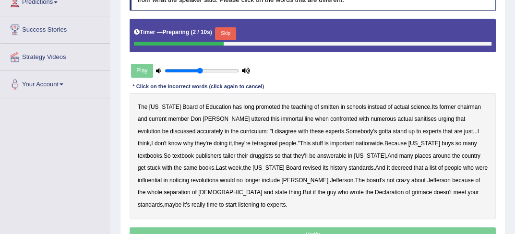
scroll to position [185, 0]
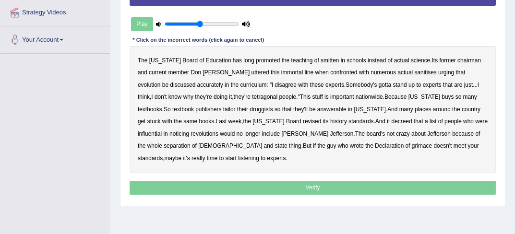
click at [318, 56] on div "The Texas Board of Education has long promoted the teaching of smitten in schoo…" at bounding box center [312, 109] width 366 height 127
click at [320, 61] on b "smitten" at bounding box center [329, 60] width 18 height 7
click at [252, 98] on b "tetragonal" at bounding box center [264, 97] width 25 height 7
click at [249, 110] on b "druggists" at bounding box center [260, 109] width 23 height 7
click at [317, 106] on b "answerable" at bounding box center [331, 109] width 29 height 7
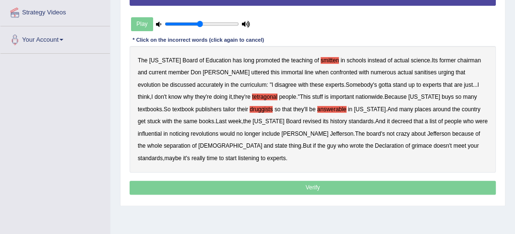
click at [189, 130] on b "noticing" at bounding box center [179, 133] width 20 height 7
click at [350, 145] on b "wrote" at bounding box center [357, 145] width 14 height 7
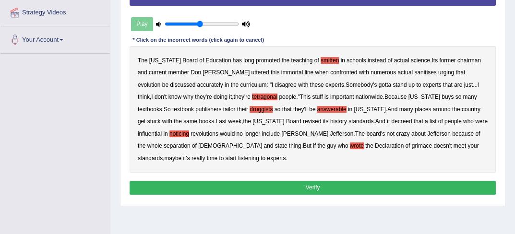
click at [283, 190] on button "Verify" at bounding box center [312, 188] width 366 height 14
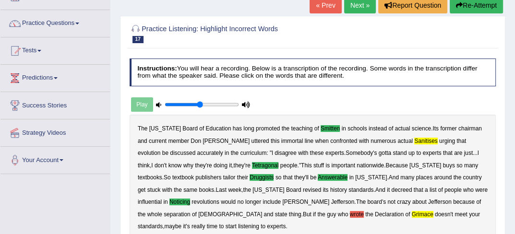
scroll to position [0, 0]
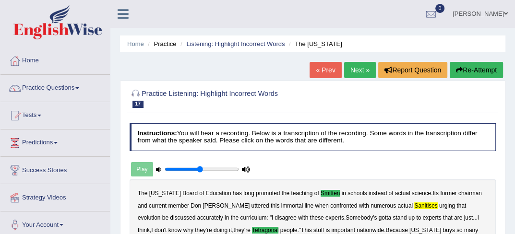
click at [366, 63] on link "Next »" at bounding box center [360, 70] width 32 height 16
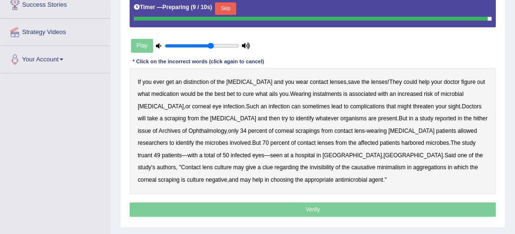
type input "0.65"
click at [209, 45] on input "range" at bounding box center [202, 46] width 74 height 7
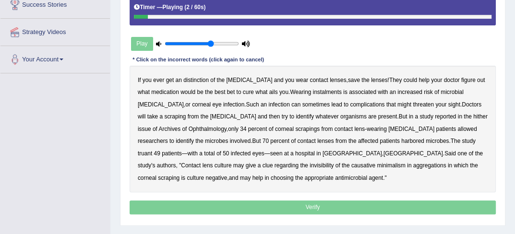
click at [195, 78] on b "distinction" at bounding box center [195, 80] width 25 height 7
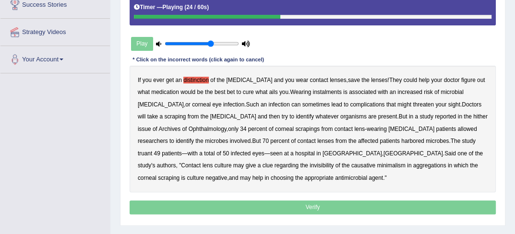
click at [315, 114] on b "whatever" at bounding box center [326, 116] width 23 height 7
click at [473, 116] on b "hither" at bounding box center [480, 116] width 14 height 7
click at [152, 150] on b "truant" at bounding box center [145, 153] width 14 height 7
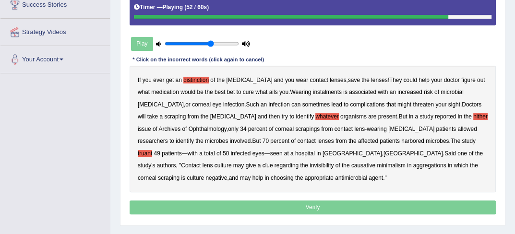
click at [309, 165] on b "invisibility" at bounding box center [321, 165] width 24 height 7
click at [413, 166] on b "aggregations" at bounding box center [429, 165] width 33 height 7
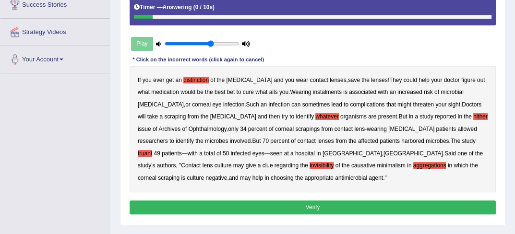
click at [243, 208] on button "Verify" at bounding box center [312, 207] width 366 height 14
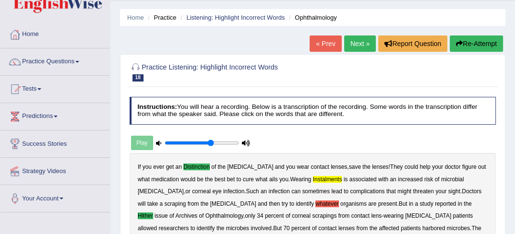
scroll to position [13, 0]
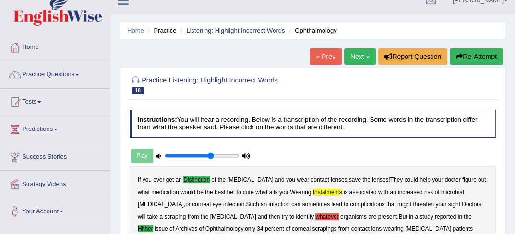
click at [364, 62] on link "Next »" at bounding box center [360, 56] width 32 height 16
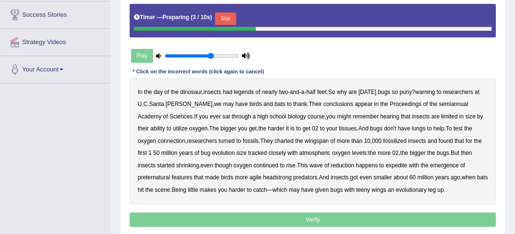
scroll to position [160, 0]
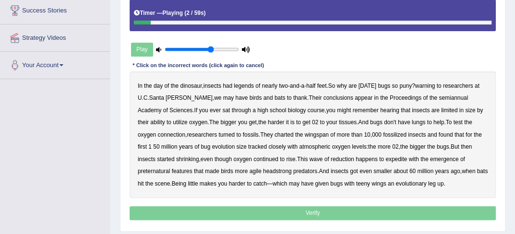
click at [249, 82] on b "legends" at bounding box center [244, 85] width 20 height 7
click at [435, 82] on b "warning" at bounding box center [425, 85] width 20 height 7
click at [438, 100] on b "semiannual" at bounding box center [452, 97] width 29 height 7
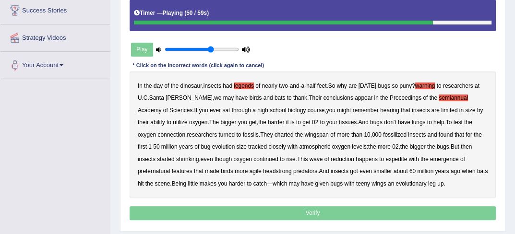
click at [263, 171] on b "headstrong" at bounding box center [277, 171] width 29 height 7
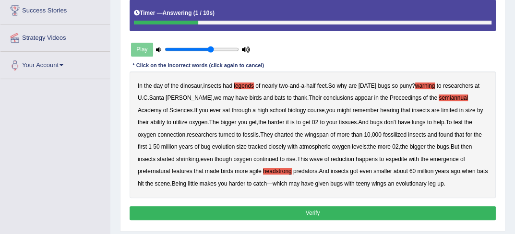
click at [419, 206] on button "Verify" at bounding box center [312, 213] width 366 height 14
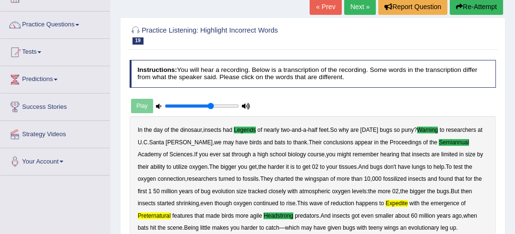
scroll to position [0, 0]
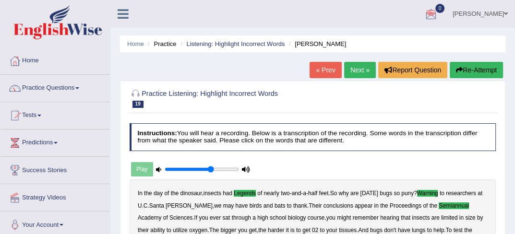
click at [356, 73] on link "Next »" at bounding box center [360, 70] width 32 height 16
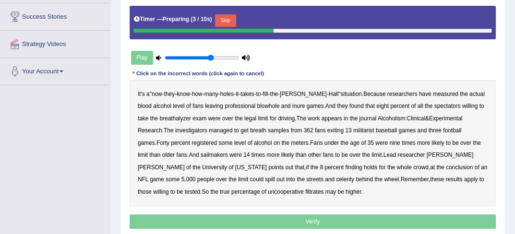
scroll to position [179, 0]
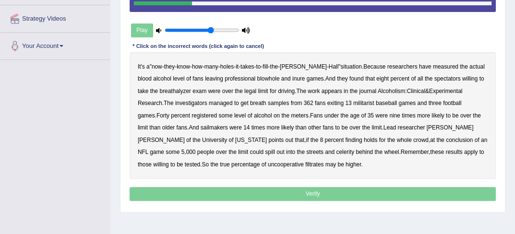
click at [292, 77] on b "inure" at bounding box center [298, 78] width 12 height 7
click at [257, 75] on b "blowhole" at bounding box center [268, 78] width 23 height 7
click at [353, 103] on b "militarist" at bounding box center [363, 103] width 21 height 7
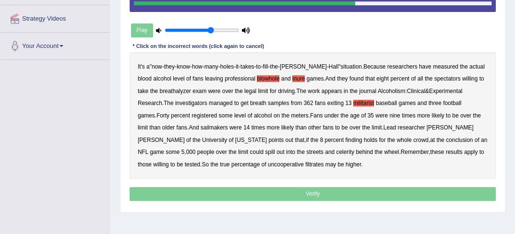
click at [200, 128] on b "sailmakers" at bounding box center [213, 127] width 27 height 7
click at [336, 152] on b "celerity" at bounding box center [345, 152] width 18 height 7
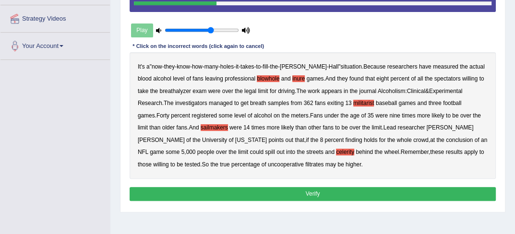
click at [295, 193] on button "Verify" at bounding box center [312, 194] width 366 height 14
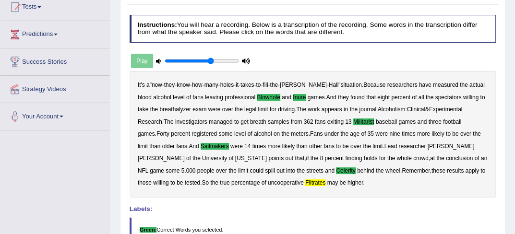
scroll to position [64, 0]
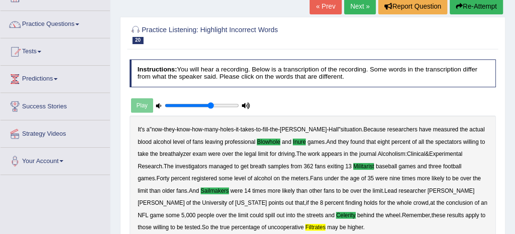
click at [355, 5] on link "Next »" at bounding box center [360, 6] width 32 height 16
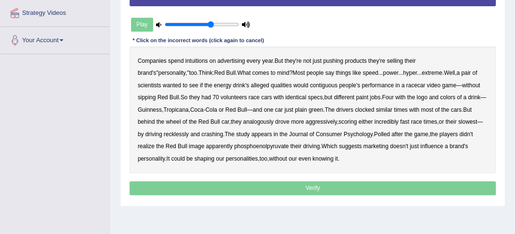
click at [200, 60] on b "intuitions" at bounding box center [196, 61] width 23 height 7
click at [310, 85] on b "contiguous" at bounding box center [324, 85] width 28 height 7
click at [243, 123] on b "analogously" at bounding box center [258, 121] width 30 height 7
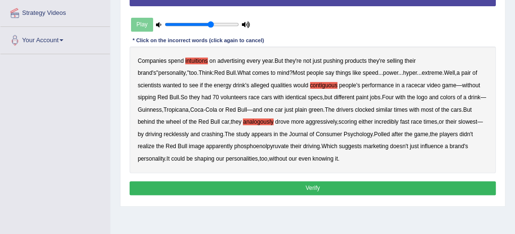
click at [282, 184] on button "Verify" at bounding box center [312, 188] width 366 height 14
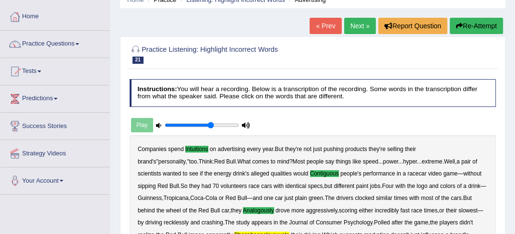
scroll to position [31, 0]
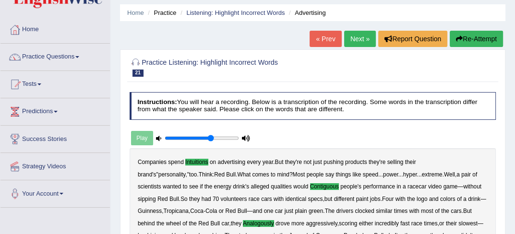
click at [356, 39] on link "Next »" at bounding box center [360, 39] width 32 height 16
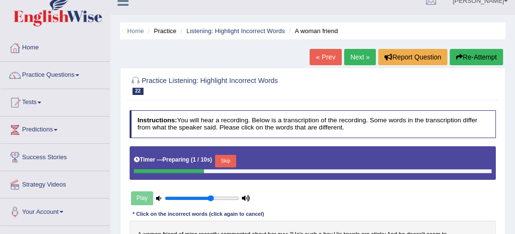
scroll to position [19, 0]
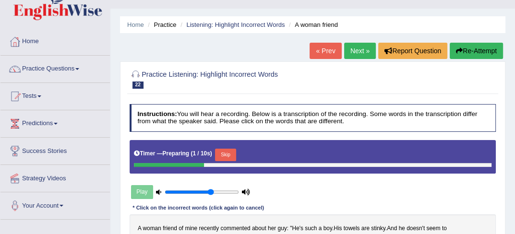
click at [514, 215] on html "Toggle navigation Home Practice Questions Speaking Practice Read Aloud Repeat S…" at bounding box center [257, 98] width 515 height 234
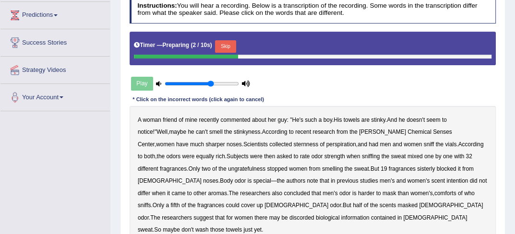
scroll to position [147, 0]
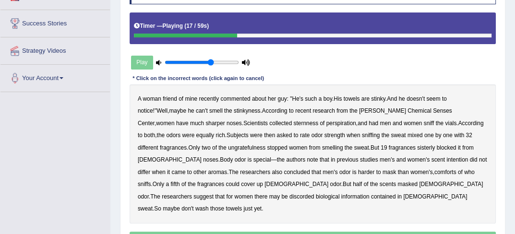
click at [293, 123] on b "sternness" at bounding box center [305, 123] width 25 height 7
click at [228, 147] on b "ungratefulness" at bounding box center [246, 147] width 37 height 7
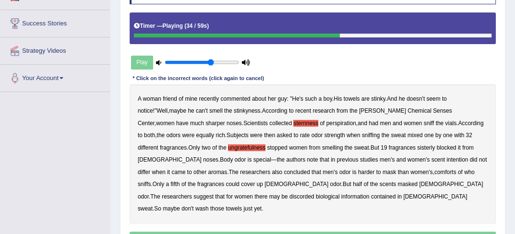
click at [417, 145] on b "sisterly" at bounding box center [426, 147] width 18 height 7
click at [434, 173] on b "comforts" at bounding box center [445, 172] width 22 height 7
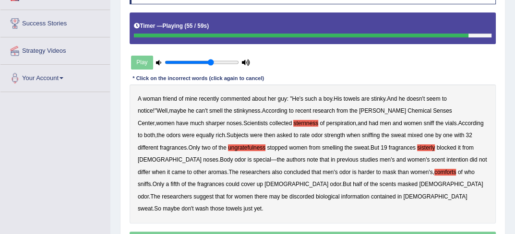
click at [314, 193] on b "discorded" at bounding box center [301, 196] width 25 height 7
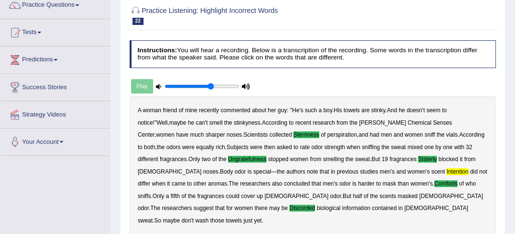
scroll to position [32, 0]
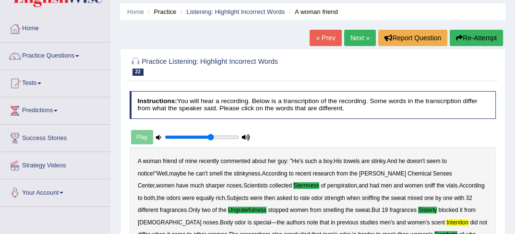
click at [363, 41] on link "Next »" at bounding box center [360, 38] width 32 height 16
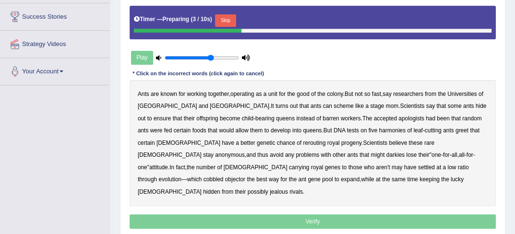
scroll to position [179, 0]
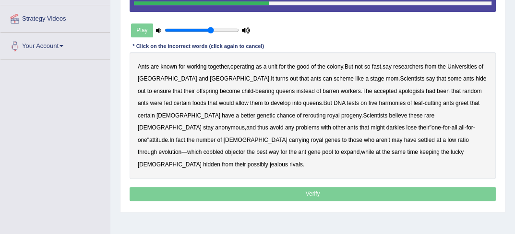
click at [398, 89] on b "apologists" at bounding box center [411, 91] width 26 height 7
click at [378, 103] on b "harmonies" at bounding box center [391, 103] width 27 height 7
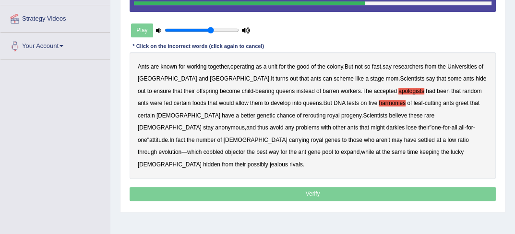
click at [455, 101] on b "greet" at bounding box center [461, 103] width 13 height 7
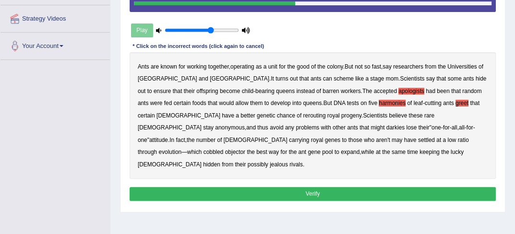
click at [245, 149] on b "objector" at bounding box center [235, 152] width 20 height 7
click at [320, 187] on button "Verify" at bounding box center [312, 194] width 366 height 14
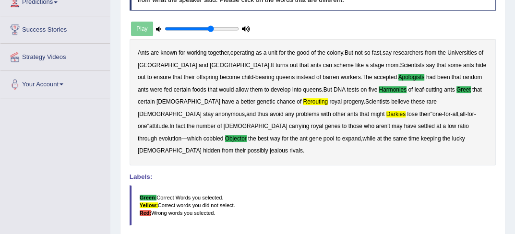
scroll to position [70, 0]
